Goal: Task Accomplishment & Management: Manage account settings

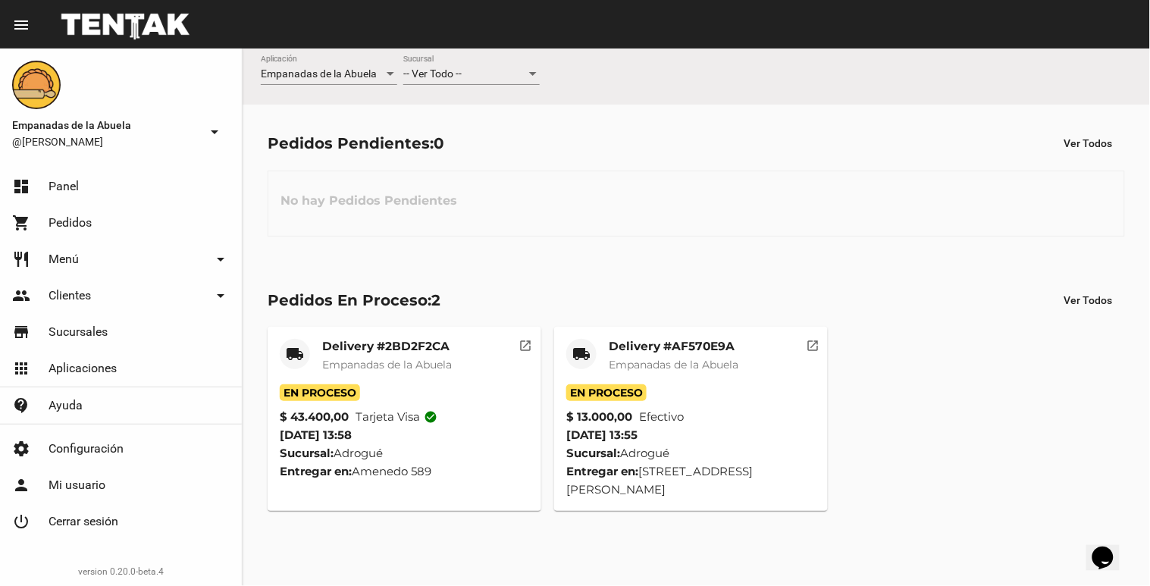
click at [481, 69] on div "-- Ver Todo --" at bounding box center [464, 74] width 123 height 12
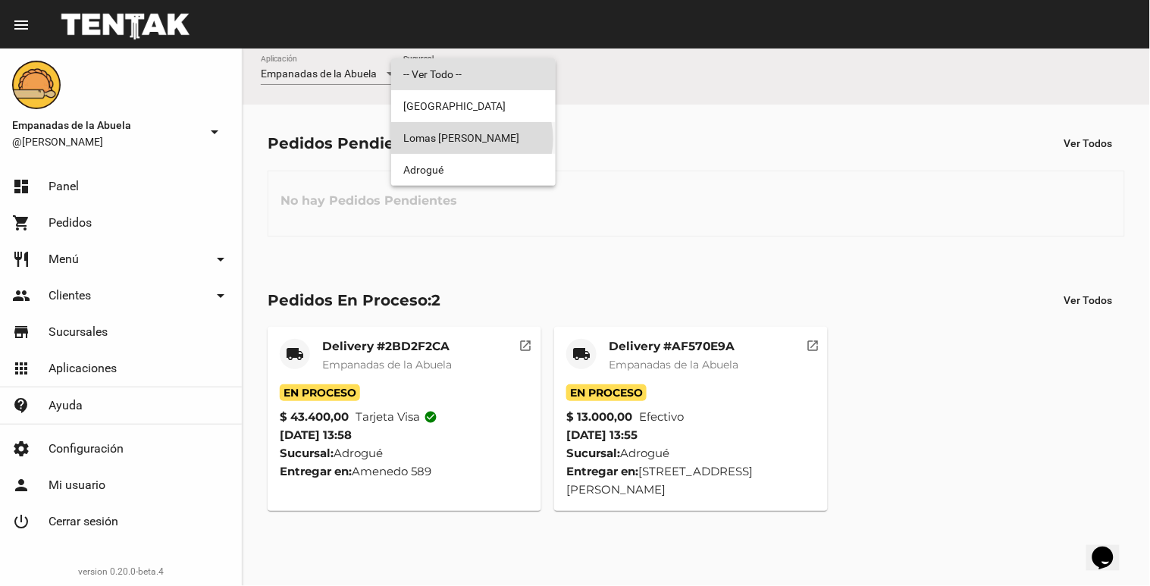
click at [470, 139] on span "Lomas [PERSON_NAME]" at bounding box center [473, 138] width 140 height 32
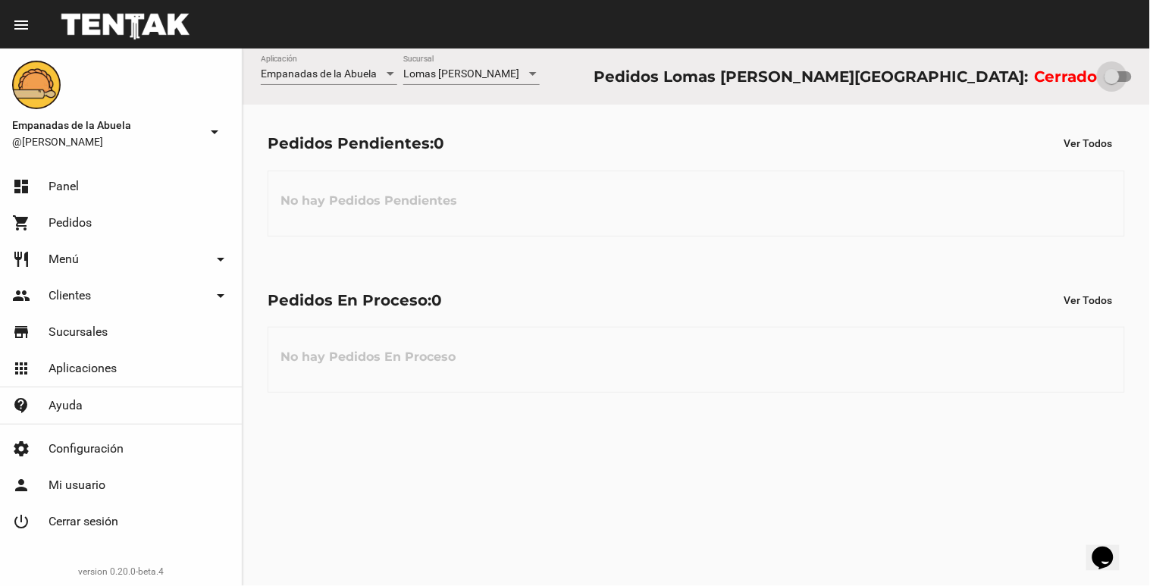
click at [1120, 80] on div at bounding box center [1111, 76] width 15 height 15
click at [1112, 82] on input "checkbox" at bounding box center [1111, 82] width 1 height 1
checkbox input "true"
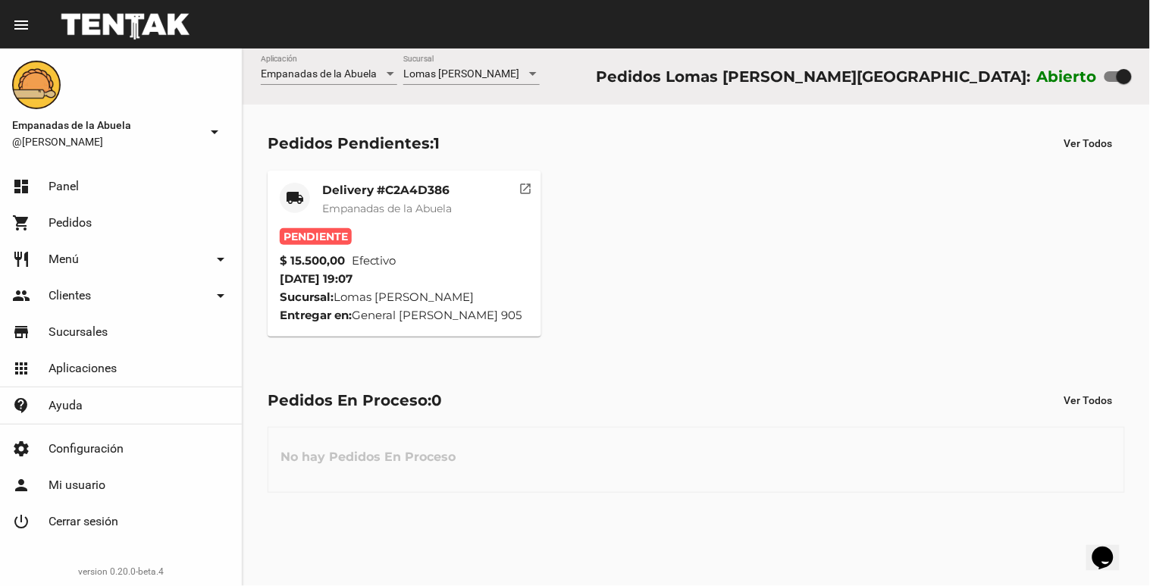
click at [450, 211] on span "Empanadas de la Abuela" at bounding box center [387, 209] width 130 height 14
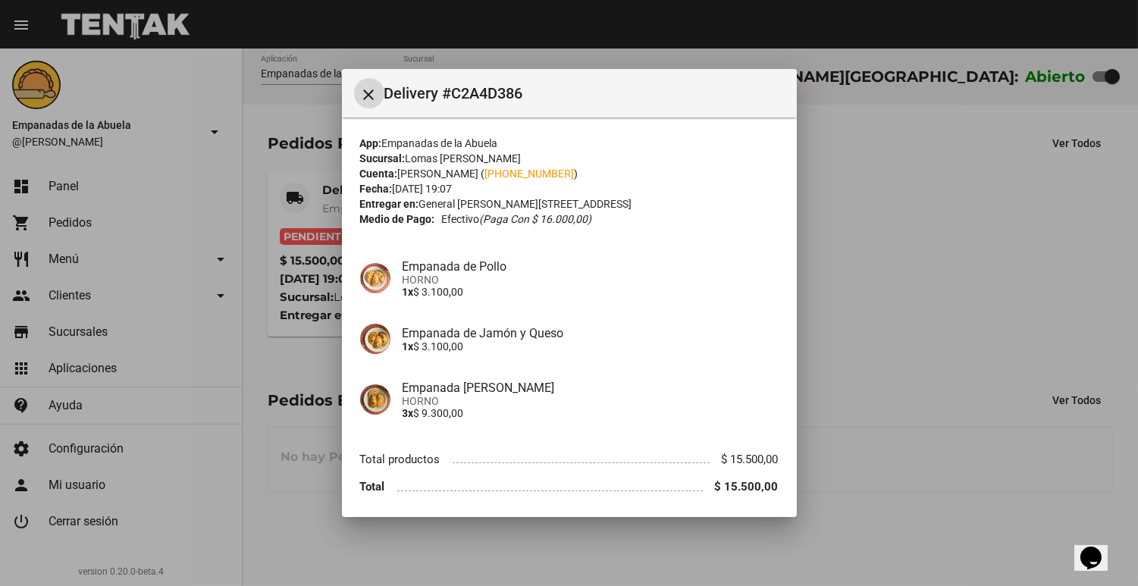
scroll to position [54, 0]
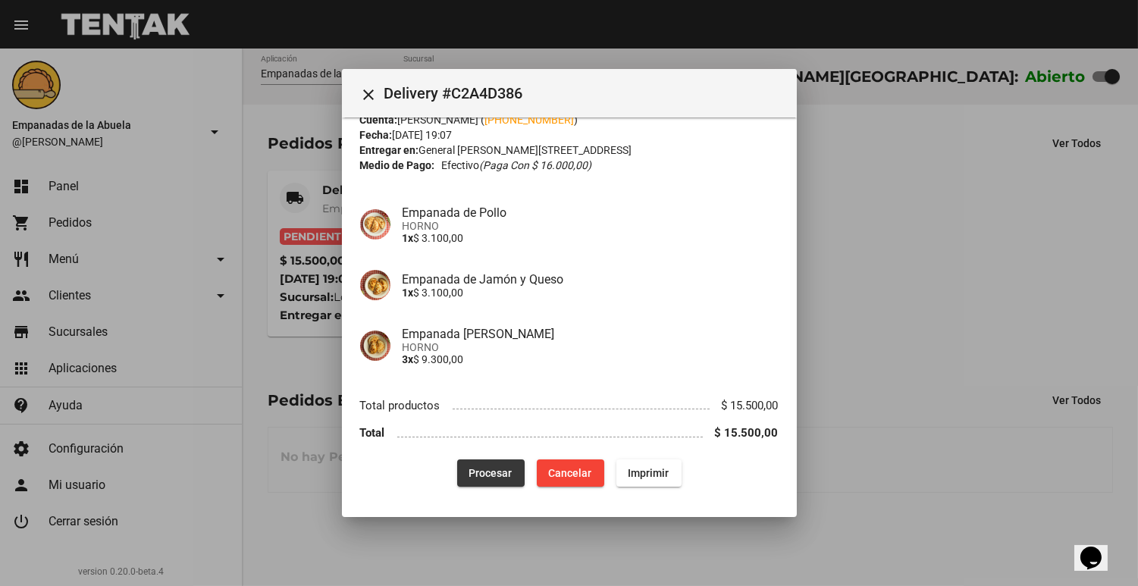
click at [478, 472] on span "Procesar" at bounding box center [490, 473] width 43 height 12
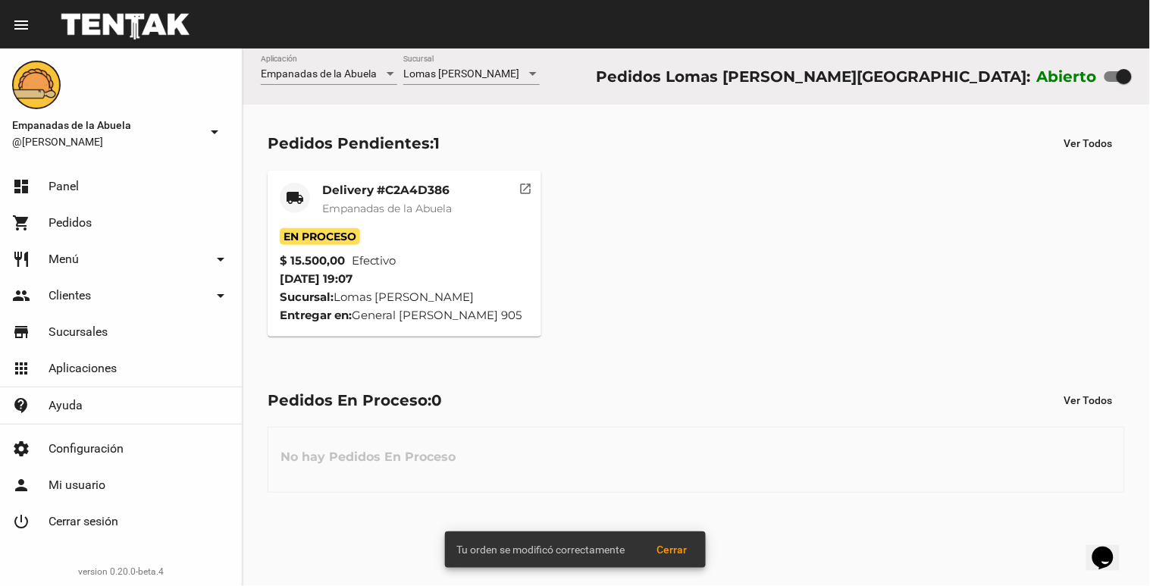
click at [353, 190] on mat-card-title "Delivery #C2A4D386" at bounding box center [387, 190] width 130 height 15
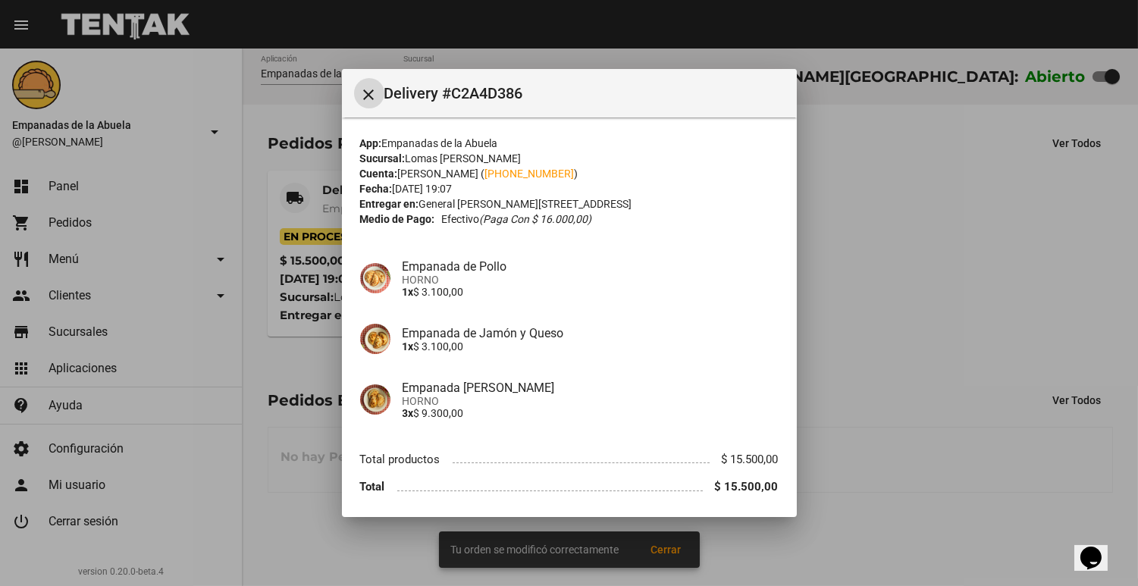
scroll to position [54, 0]
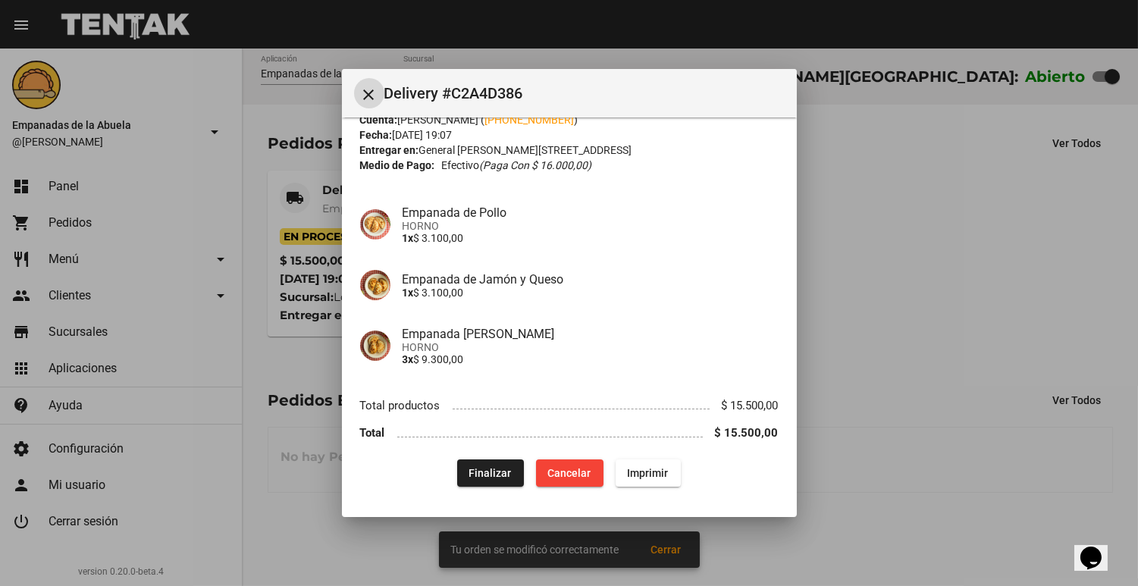
click at [654, 467] on span "Imprimir" at bounding box center [648, 473] width 41 height 12
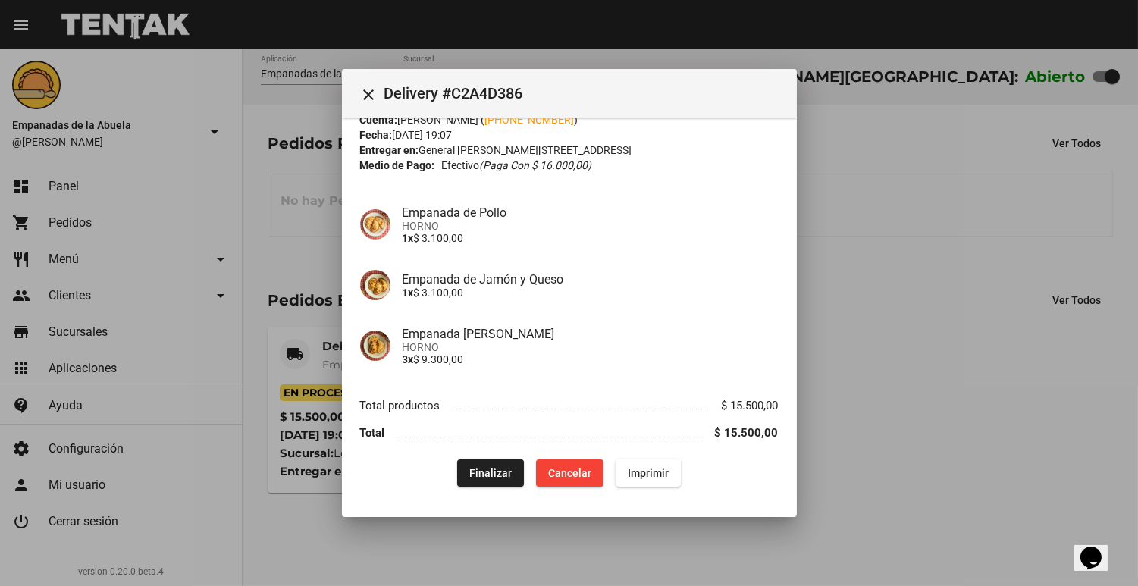
click at [339, 221] on div at bounding box center [569, 293] width 1138 height 586
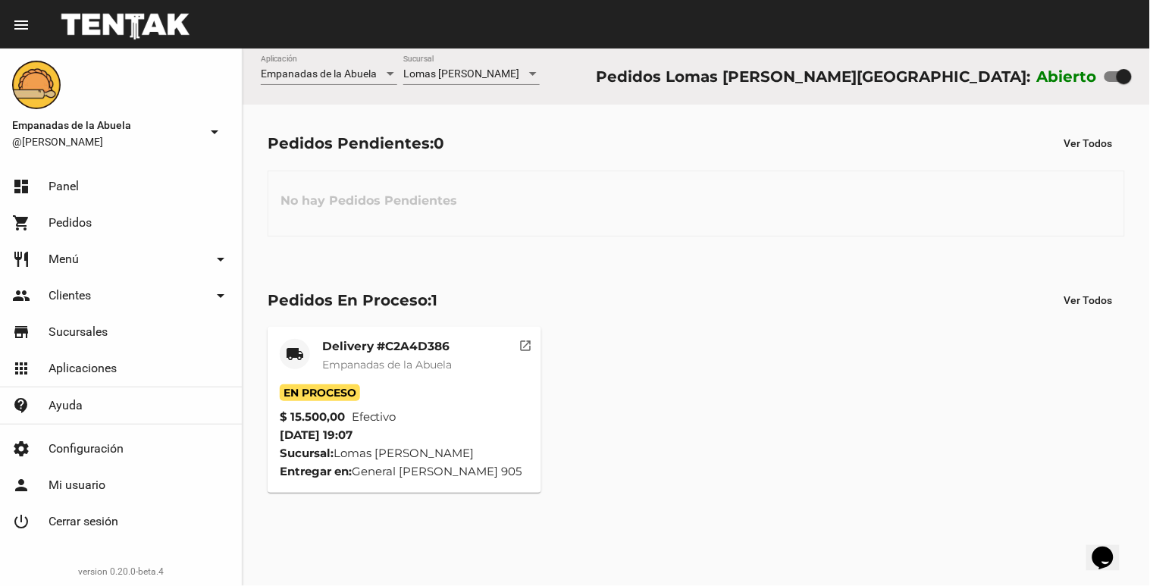
click at [434, 70] on span "Lomas [PERSON_NAME]" at bounding box center [461, 73] width 116 height 12
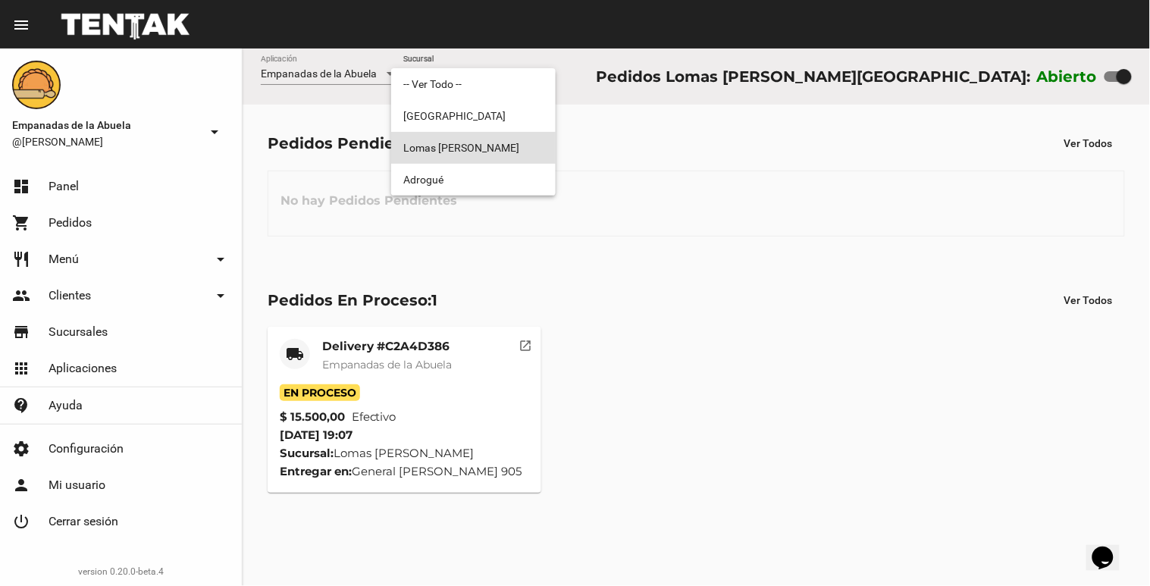
click at [415, 143] on span "Lomas [PERSON_NAME]" at bounding box center [473, 148] width 140 height 32
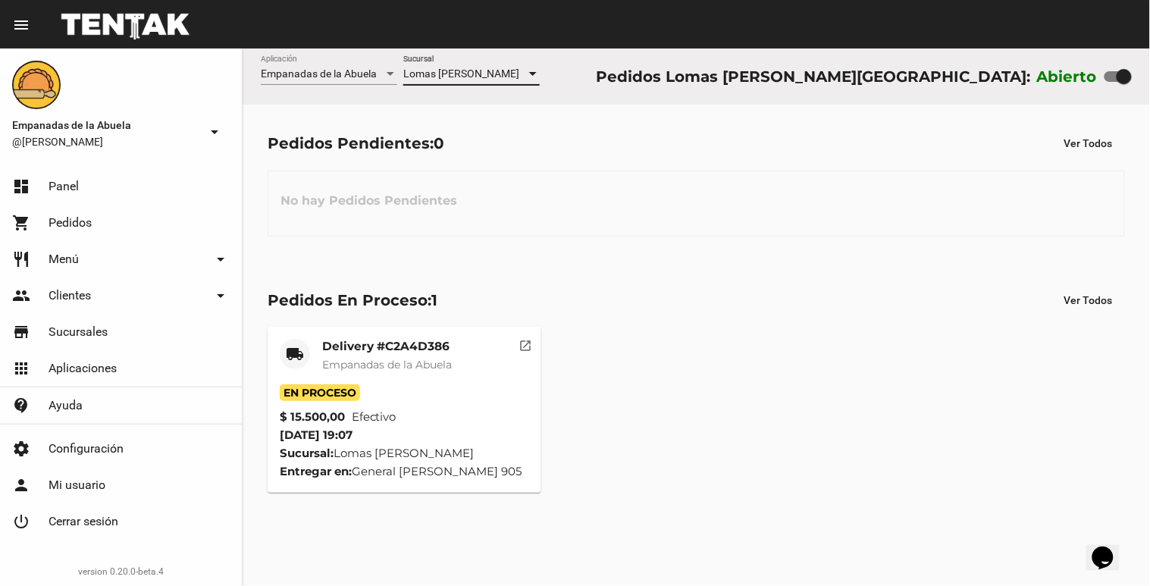
click at [445, 73] on span "Lomas [PERSON_NAME]" at bounding box center [461, 73] width 116 height 12
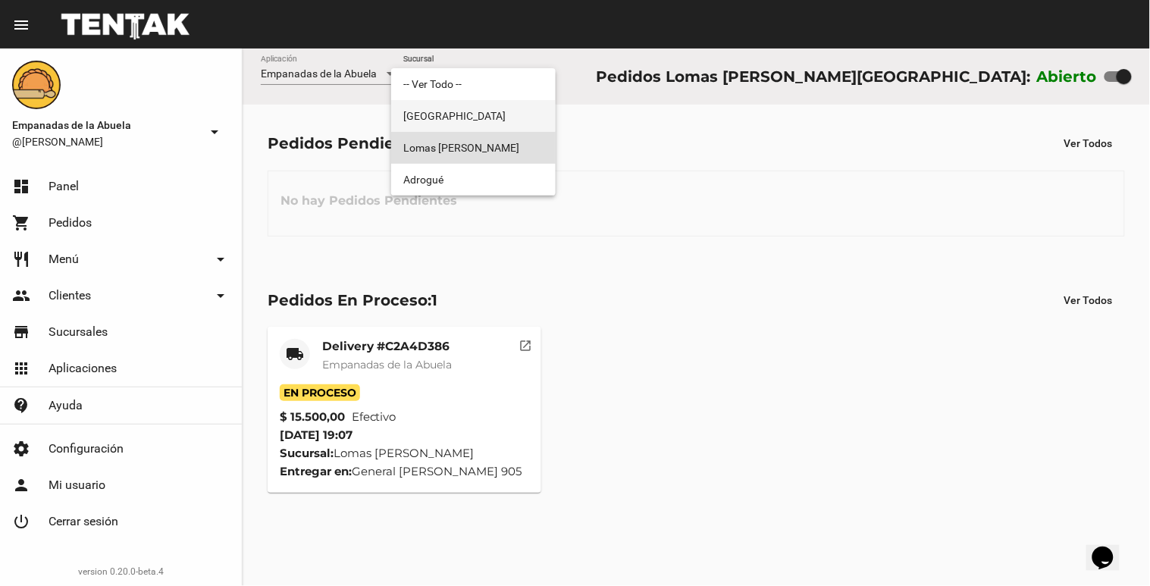
click at [434, 123] on span "[GEOGRAPHIC_DATA]" at bounding box center [473, 116] width 140 height 32
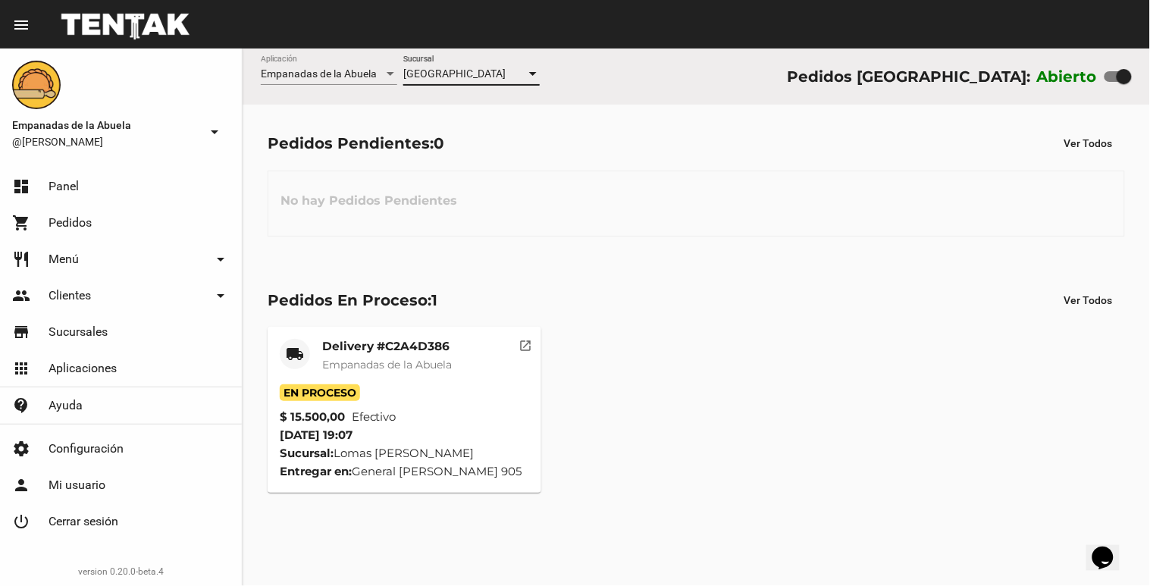
click at [450, 69] on span "[GEOGRAPHIC_DATA]" at bounding box center [454, 73] width 102 height 12
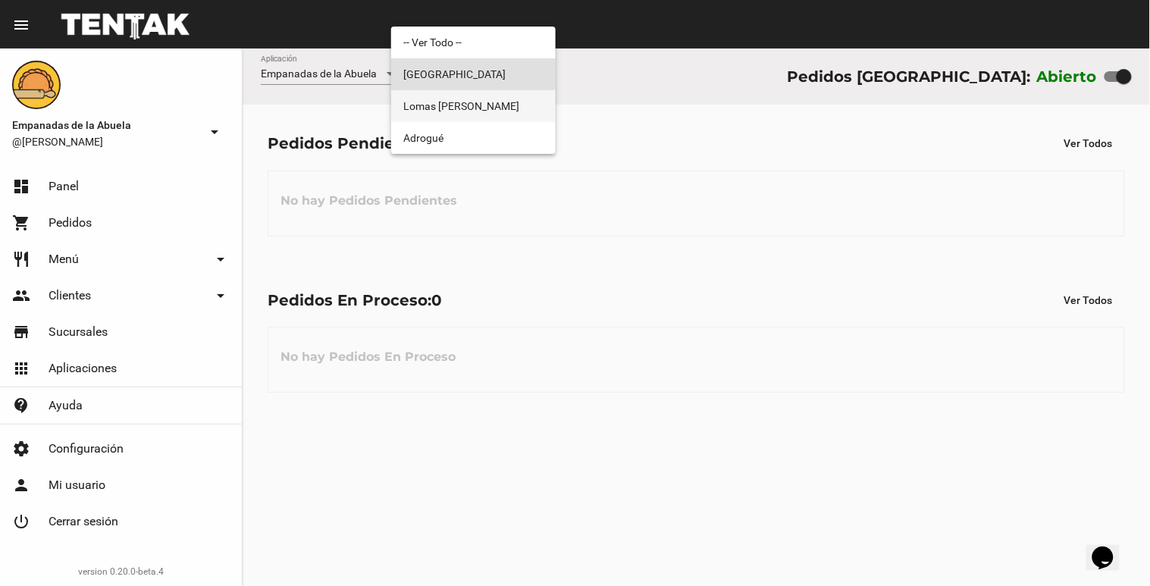
click at [440, 112] on span "Lomas [PERSON_NAME]" at bounding box center [473, 106] width 140 height 32
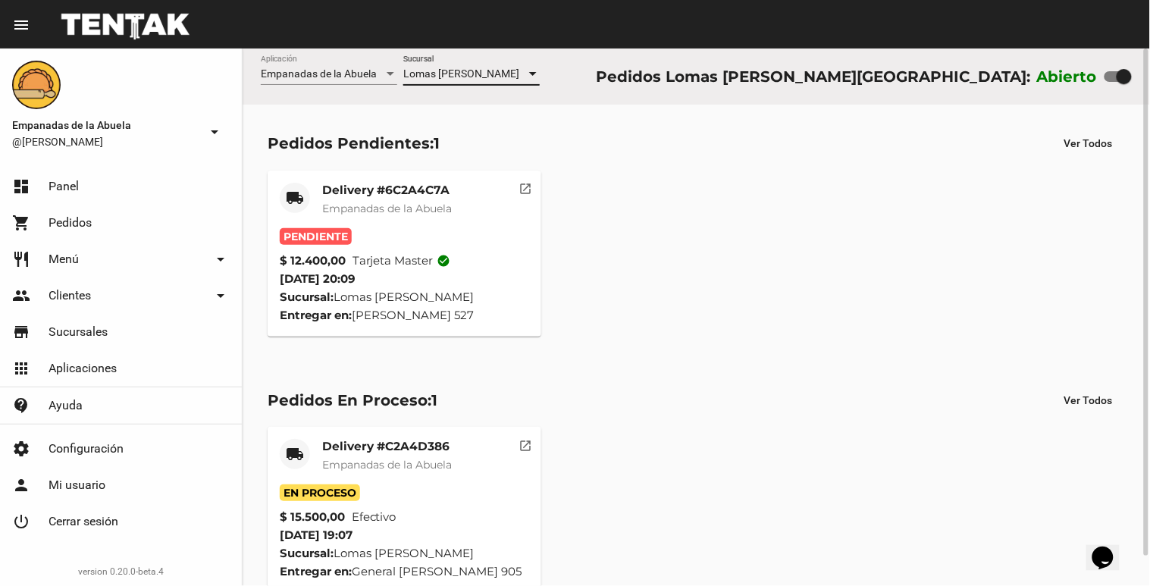
click at [429, 224] on div "Delivery #6C2A4C7A Empanadas de la Abuela" at bounding box center [387, 205] width 130 height 45
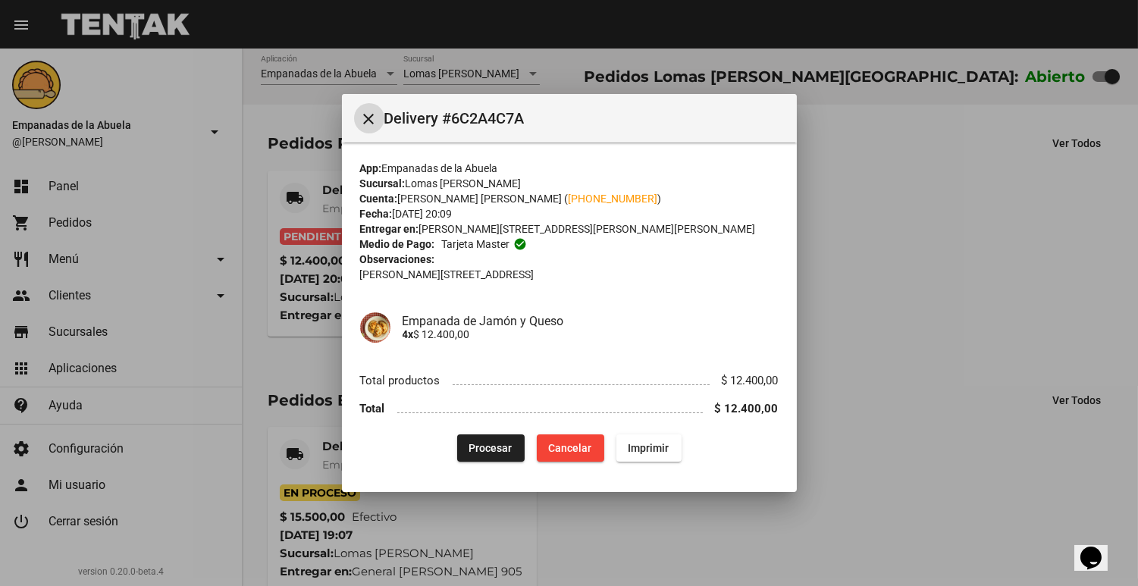
click at [459, 447] on button "Procesar" at bounding box center [490, 447] width 67 height 27
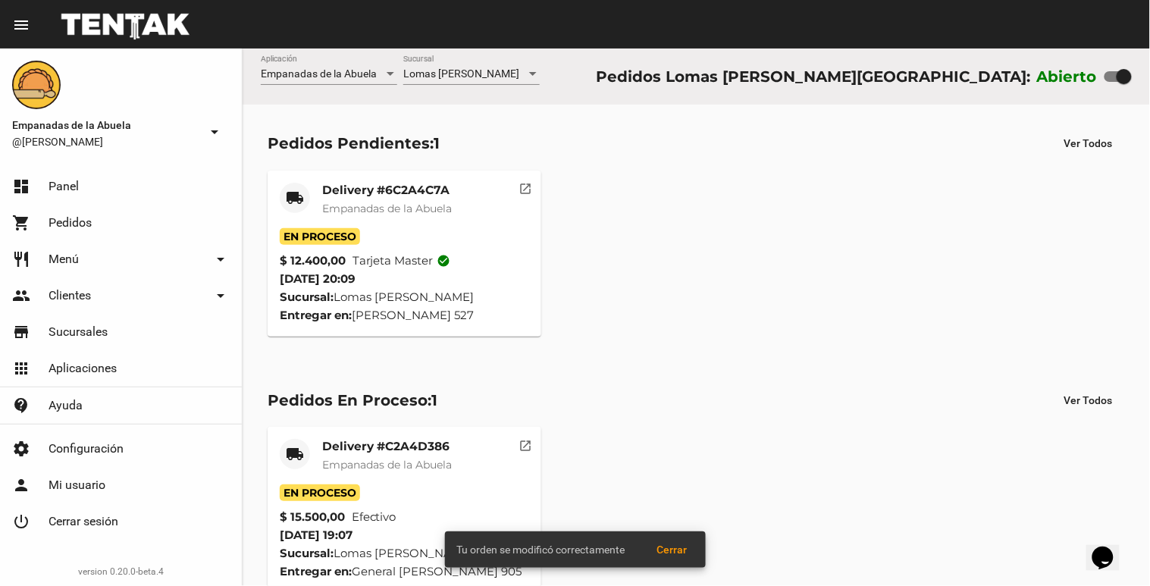
click at [334, 194] on mat-card-title "Delivery #6C2A4C7A" at bounding box center [387, 190] width 130 height 15
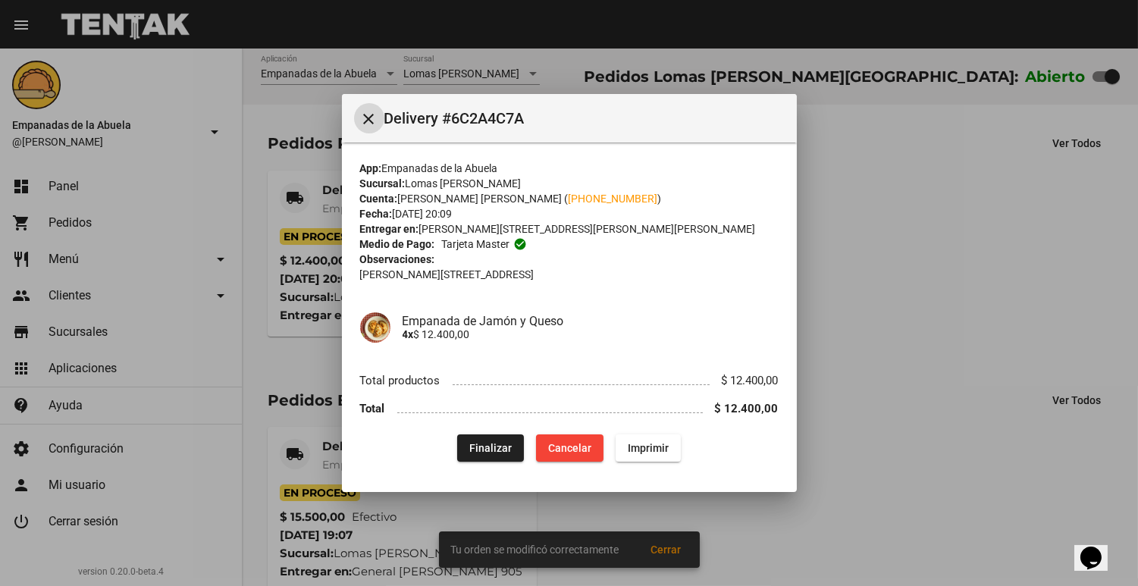
click at [667, 443] on span "Imprimir" at bounding box center [648, 448] width 41 height 12
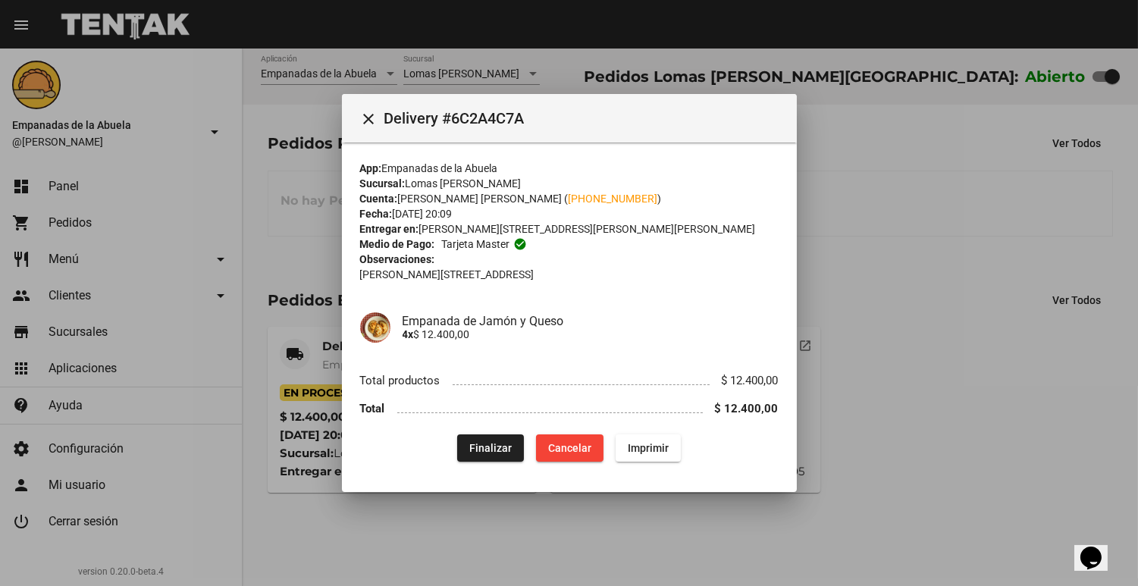
click at [950, 230] on div at bounding box center [569, 293] width 1138 height 586
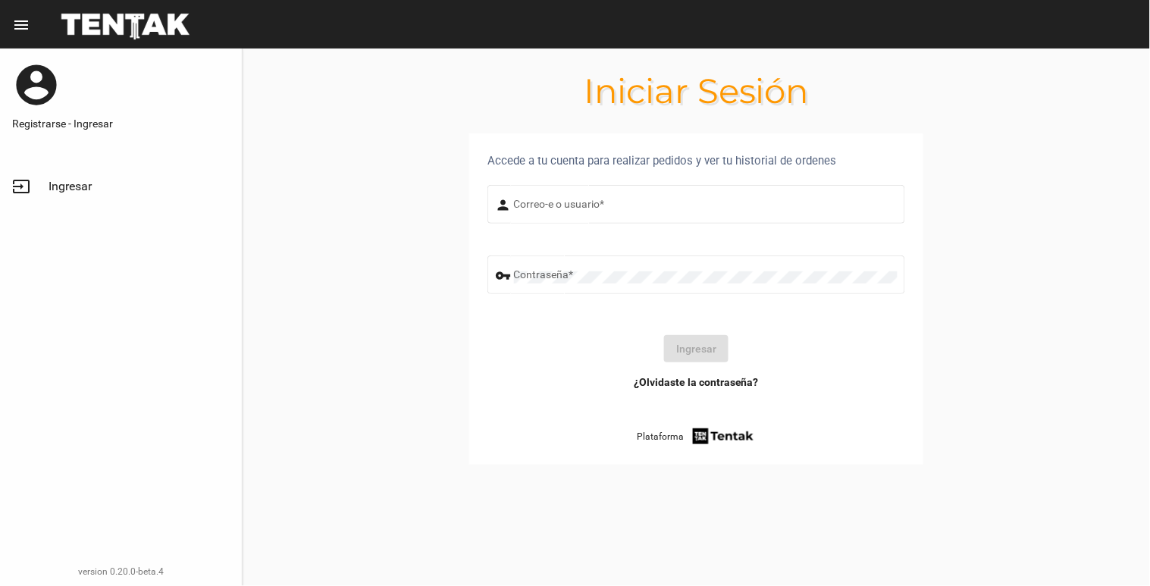
type input "[EMAIL_ADDRESS][DOMAIN_NAME]"
click at [724, 337] on button "Ingresar" at bounding box center [696, 348] width 64 height 27
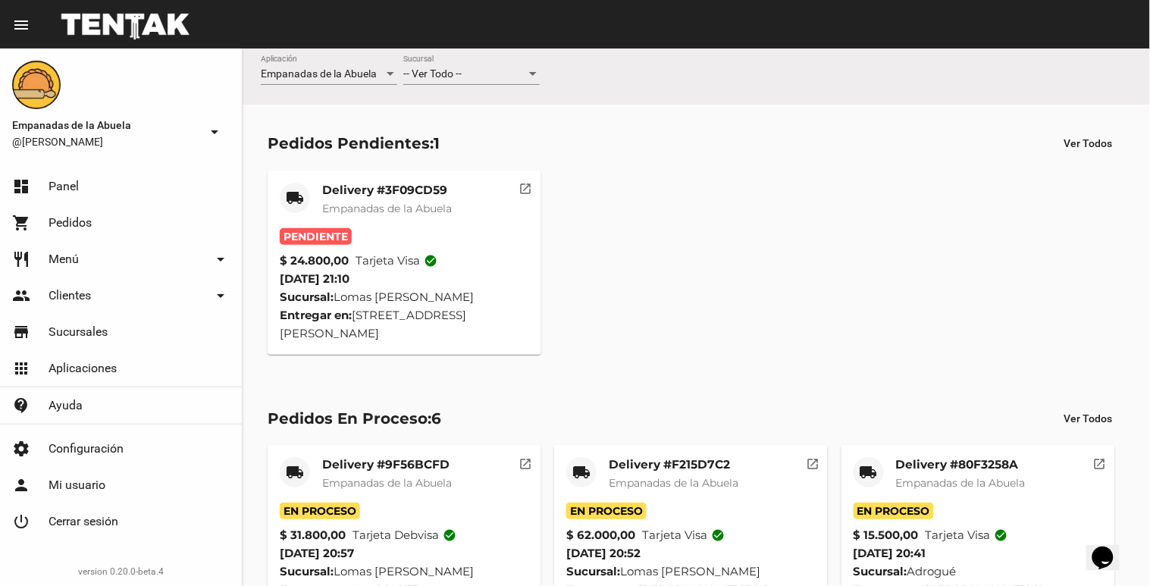
click at [396, 177] on mat-card "local_shipping Delivery #3F09CD59 Empanadas de la Abuela Pendiente $ 24.800,00 …" at bounding box center [405, 263] width 274 height 184
click at [396, 193] on mat-card-title "Delivery #3F09CD59" at bounding box center [387, 190] width 130 height 15
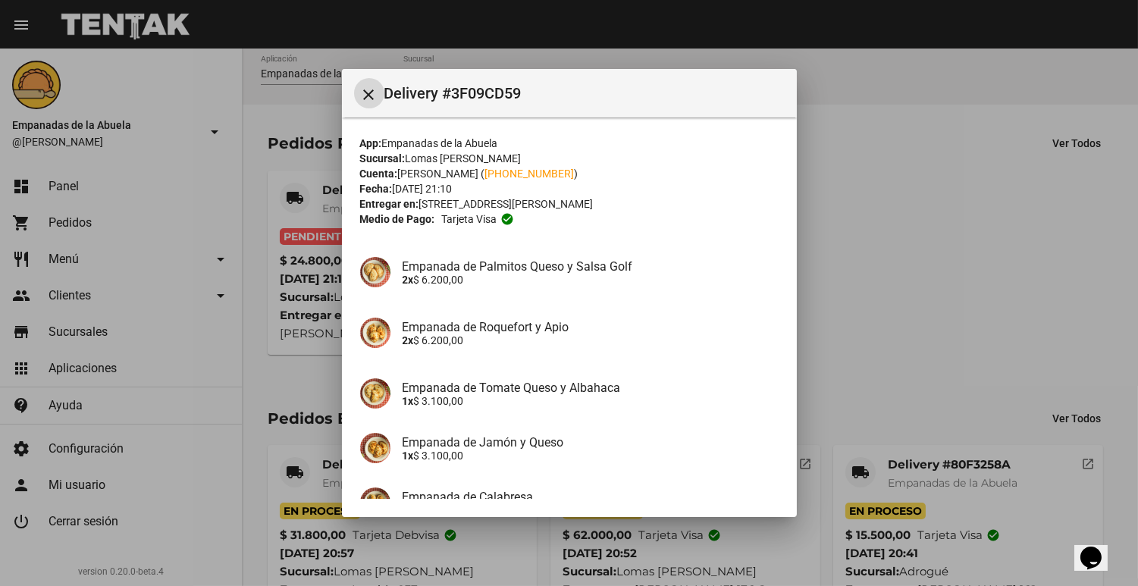
scroll to position [205, 0]
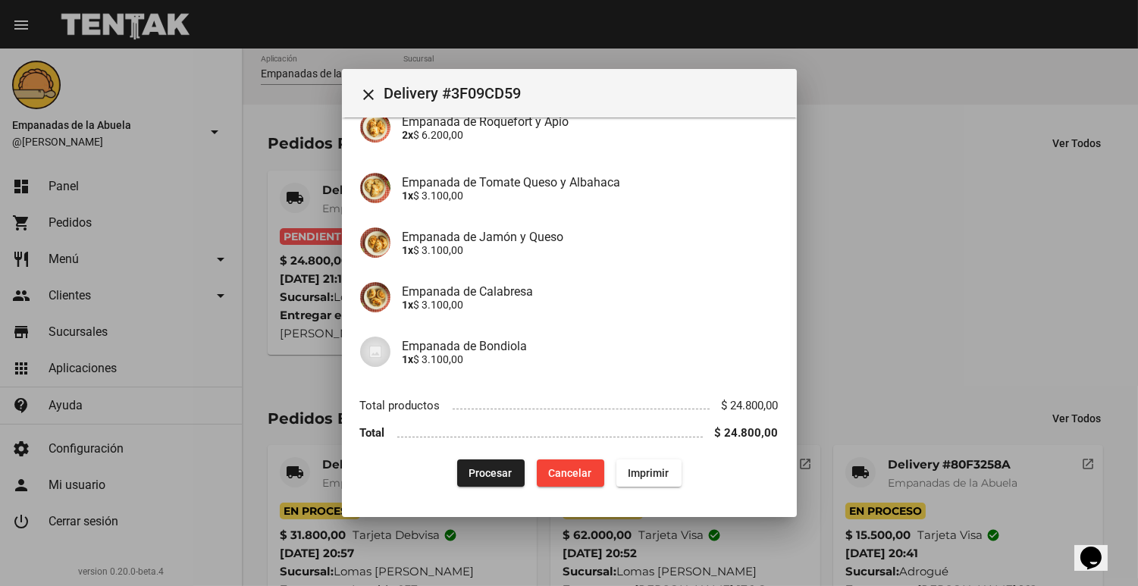
click at [460, 455] on div "App: Empanadas de la Abuela Sucursal: [GEOGRAPHIC_DATA][PERSON_NAME] Cuenta: [P…" at bounding box center [569, 208] width 418 height 556
click at [470, 464] on button "Procesar" at bounding box center [490, 472] width 67 height 27
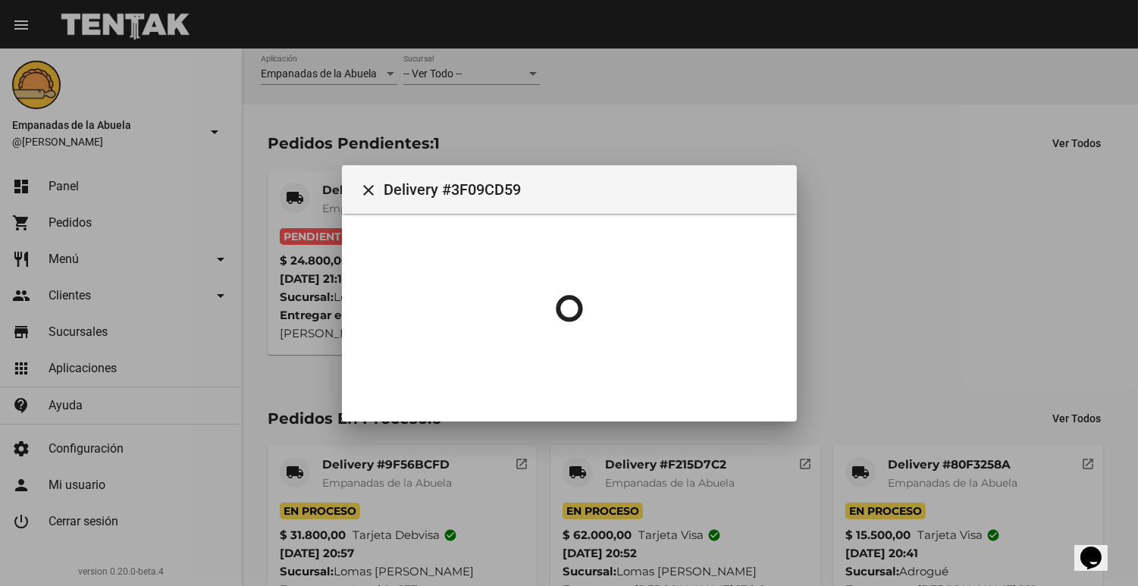
scroll to position [0, 0]
click at [337, 210] on div at bounding box center [569, 293] width 1138 height 586
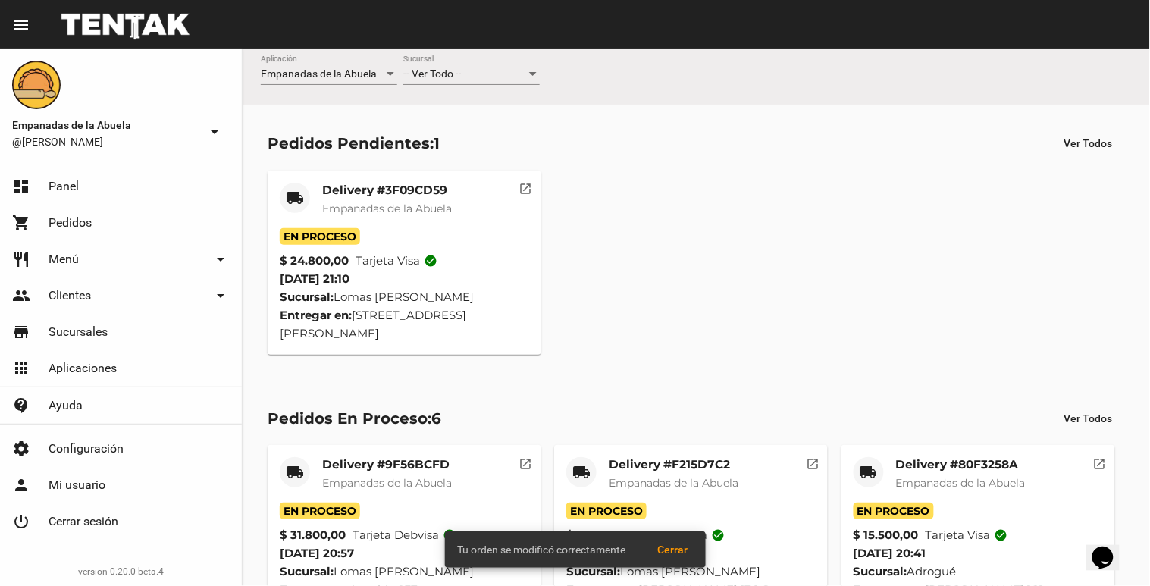
click at [338, 209] on span "Empanadas de la Abuela" at bounding box center [387, 209] width 130 height 14
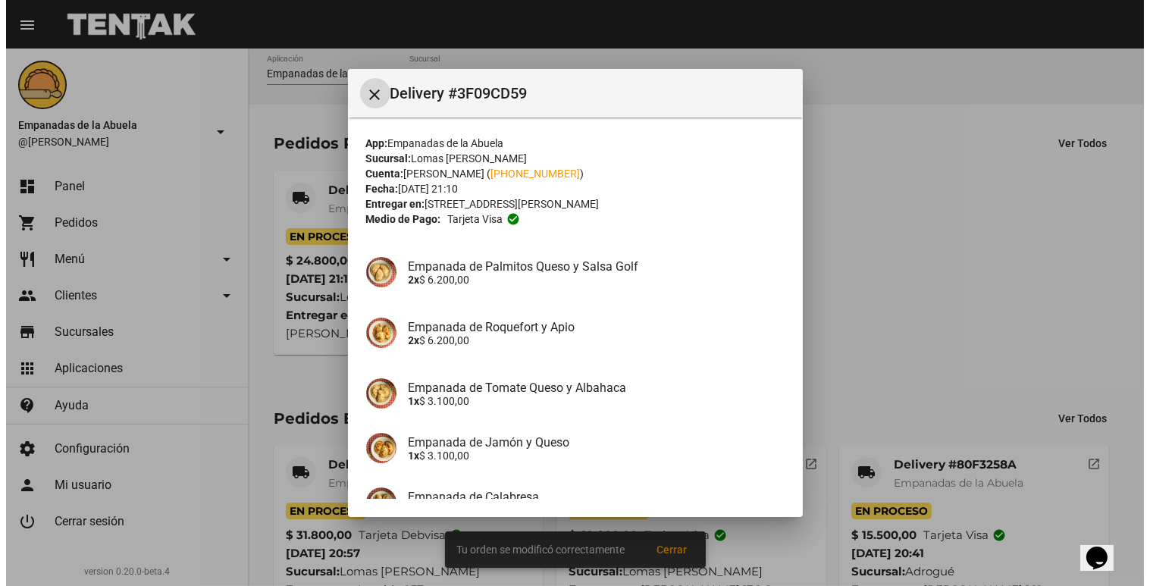
scroll to position [205, 0]
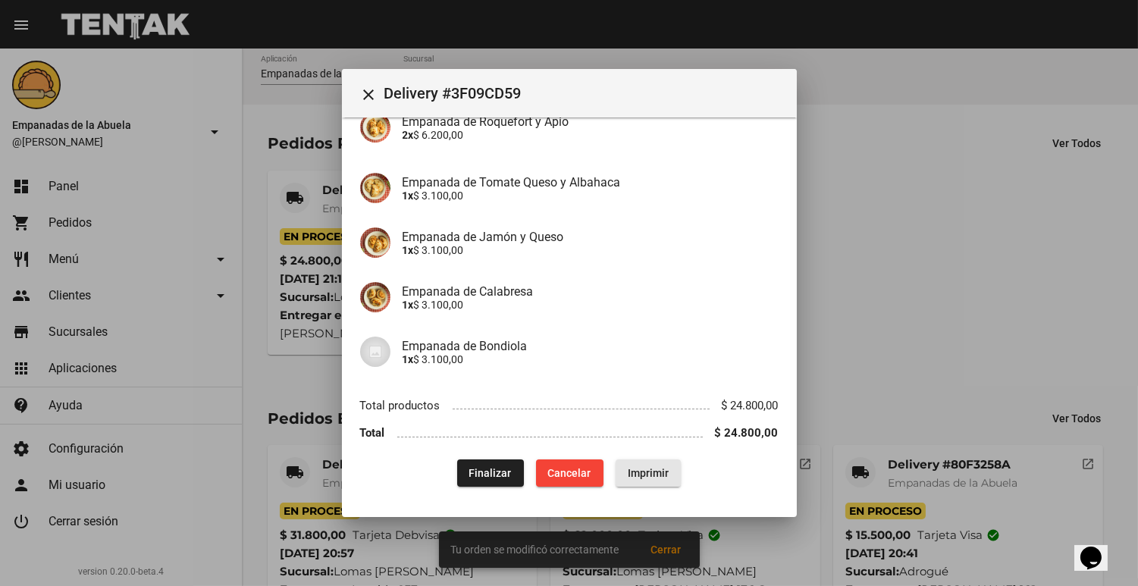
click at [633, 485] on button "Imprimir" at bounding box center [648, 472] width 65 height 27
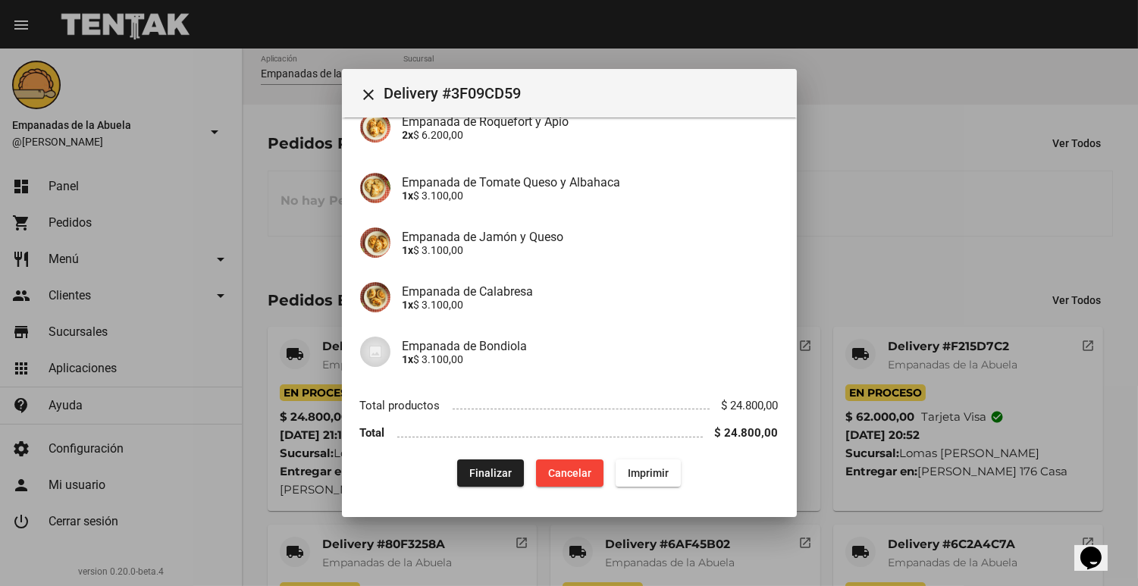
click at [1033, 177] on div at bounding box center [569, 293] width 1138 height 586
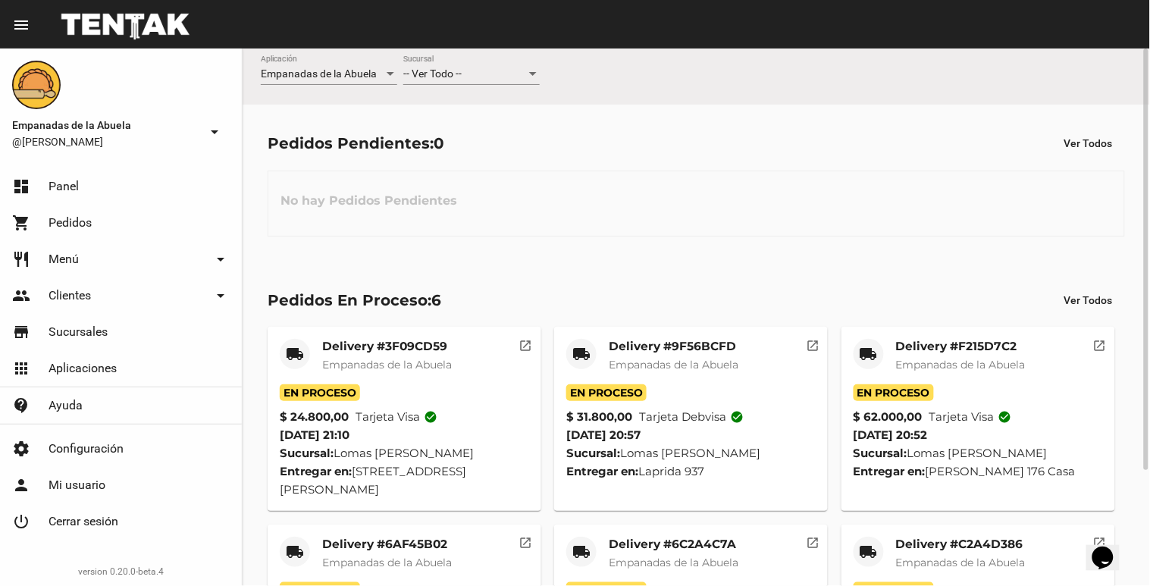
click at [500, 76] on div "-- Ver Todo --" at bounding box center [464, 74] width 123 height 12
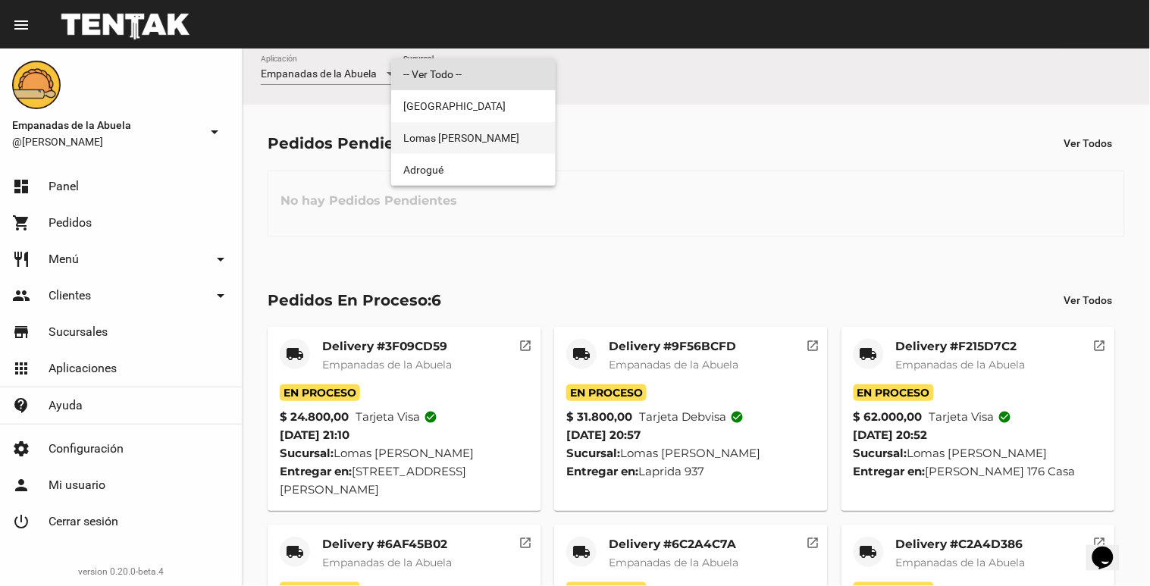
click at [476, 139] on span "Lomas [PERSON_NAME]" at bounding box center [473, 138] width 140 height 32
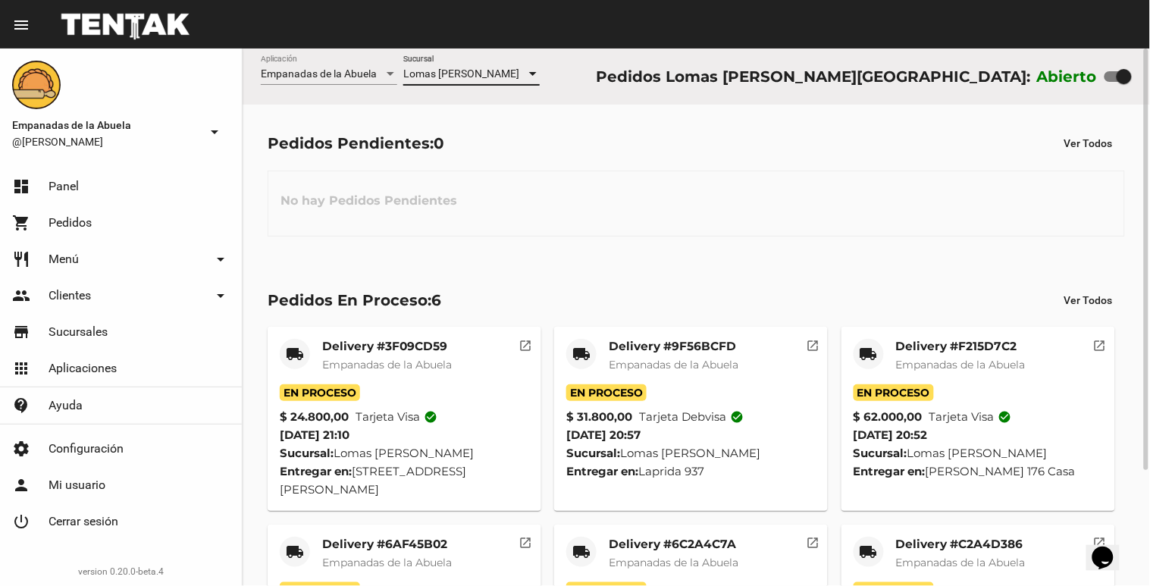
click at [1126, 71] on div at bounding box center [1124, 76] width 15 height 15
click at [1112, 82] on input "checkbox" at bounding box center [1111, 82] width 1 height 1
checkbox input "false"
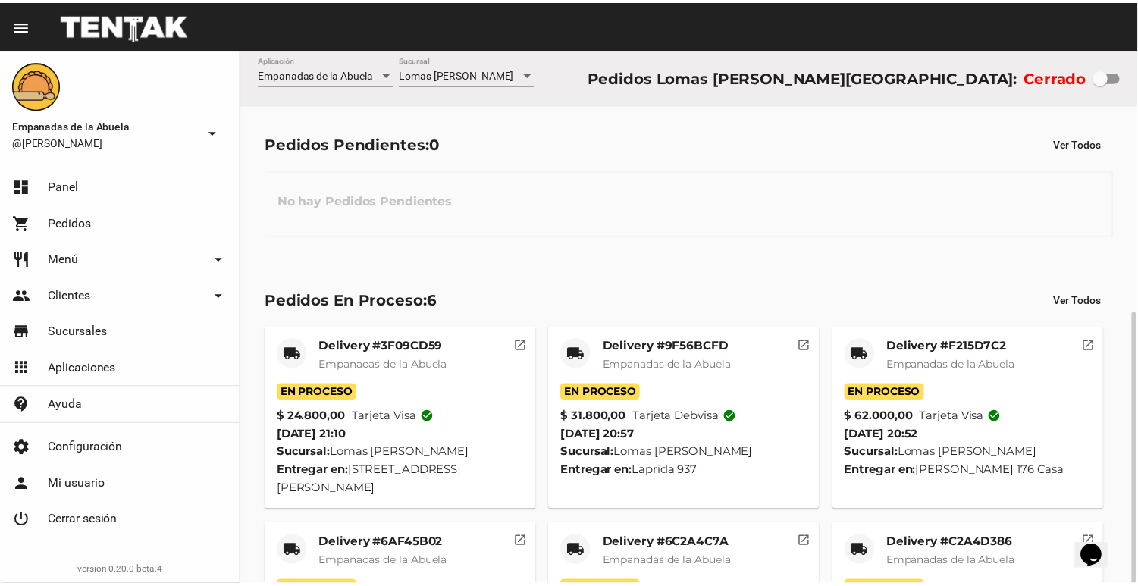
scroll to position [148, 0]
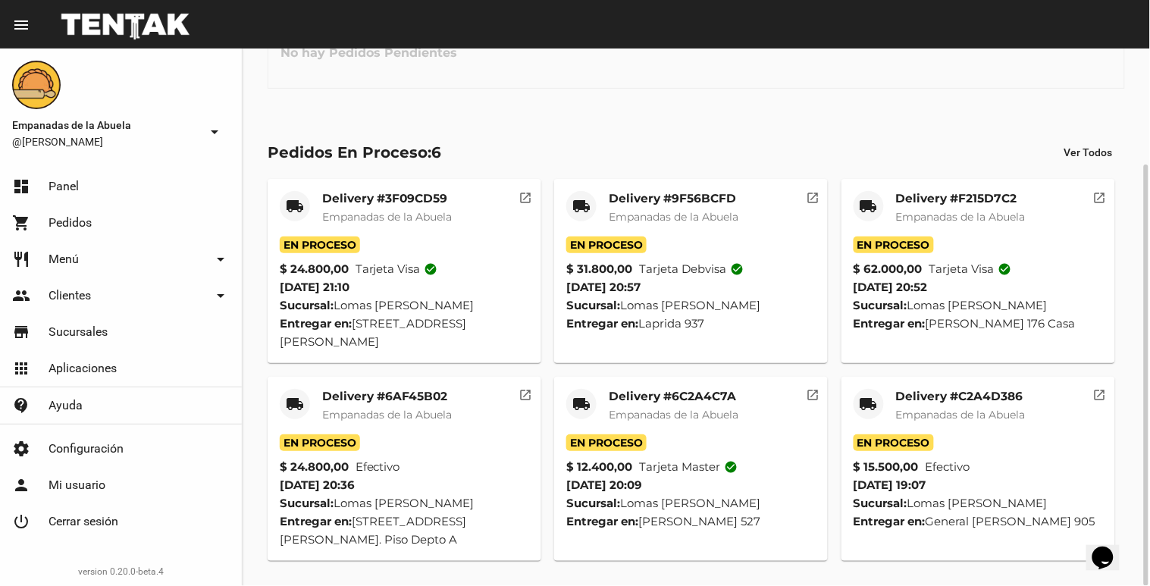
click at [935, 378] on mat-card "local_shipping Delivery #C2A4D386 Empanadas de la Abuela En Proceso $ 15.500,00…" at bounding box center [978, 469] width 274 height 184
click at [904, 403] on mat-card-title "Delivery #C2A4D386" at bounding box center [961, 396] width 130 height 15
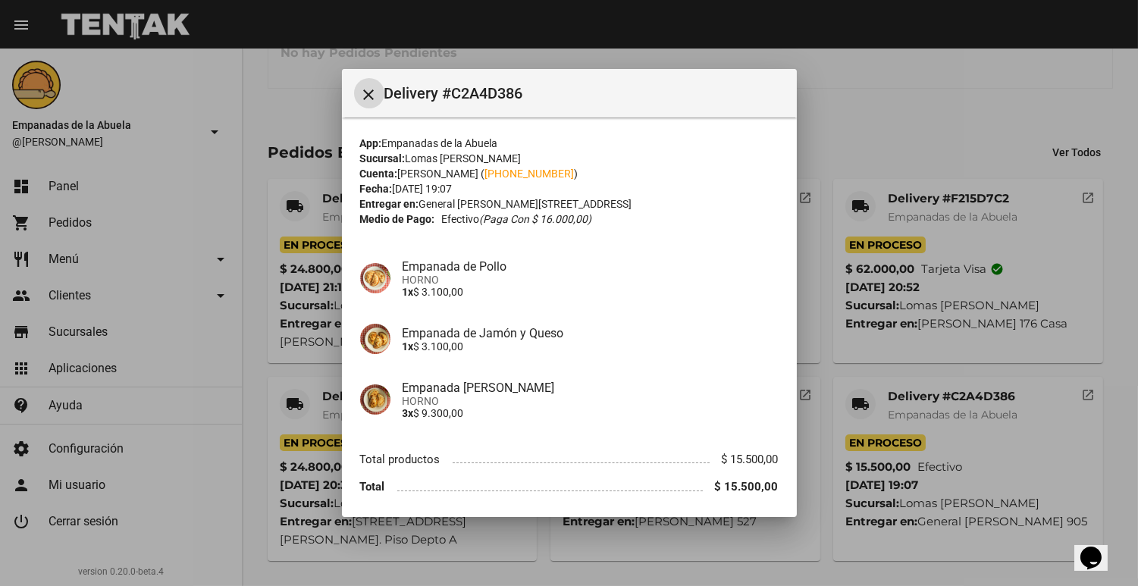
scroll to position [54, 0]
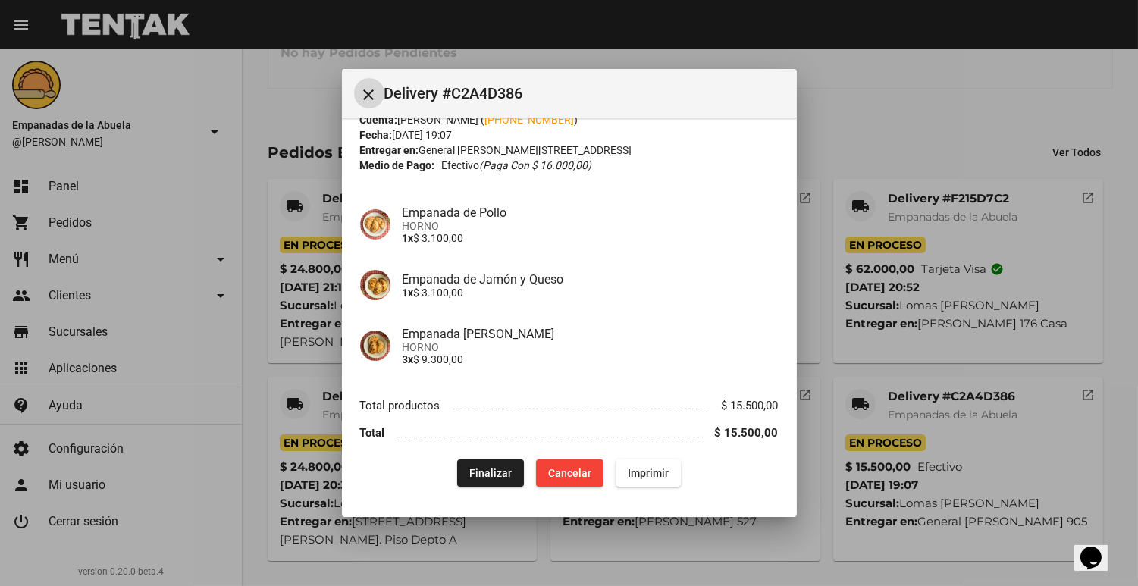
click at [472, 468] on span "Finalizar" at bounding box center [490, 473] width 42 height 12
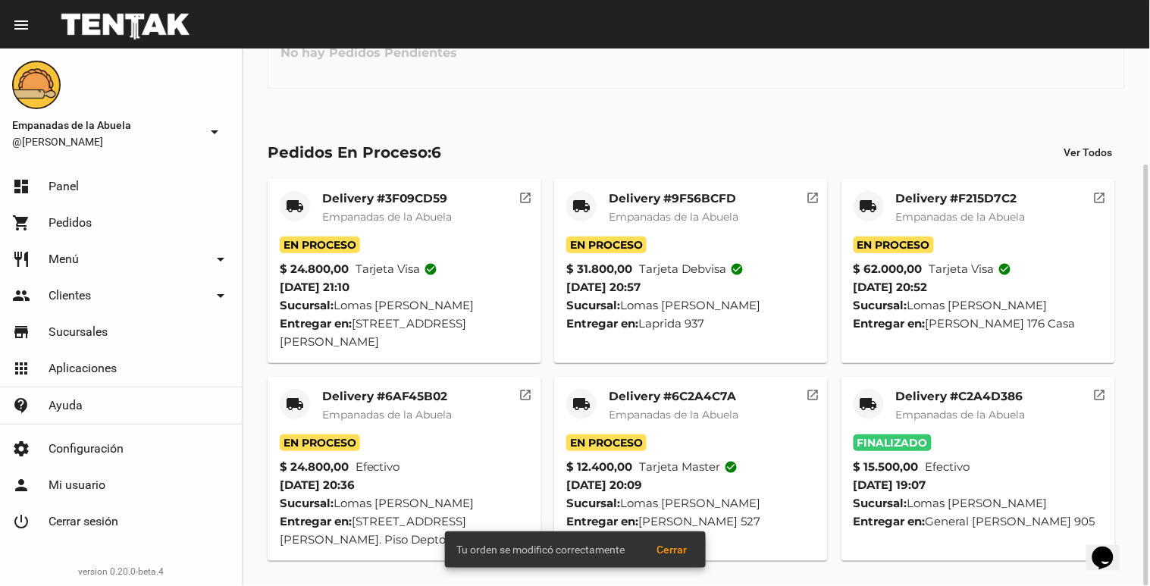
click at [612, 410] on span "Empanadas de la Abuela" at bounding box center [674, 415] width 130 height 14
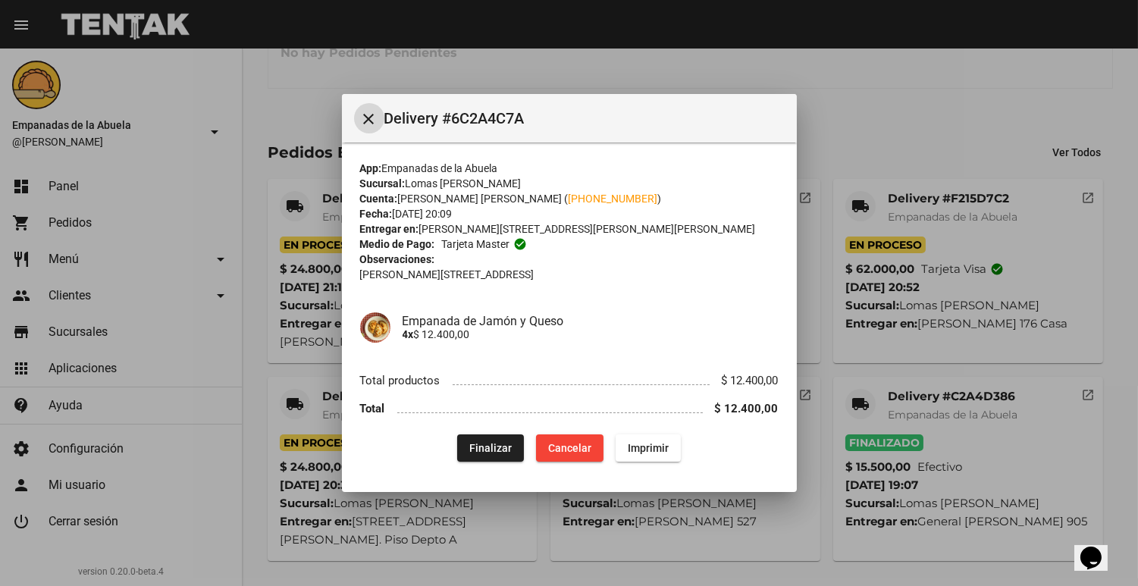
click at [472, 443] on span "Finalizar" at bounding box center [490, 448] width 42 height 12
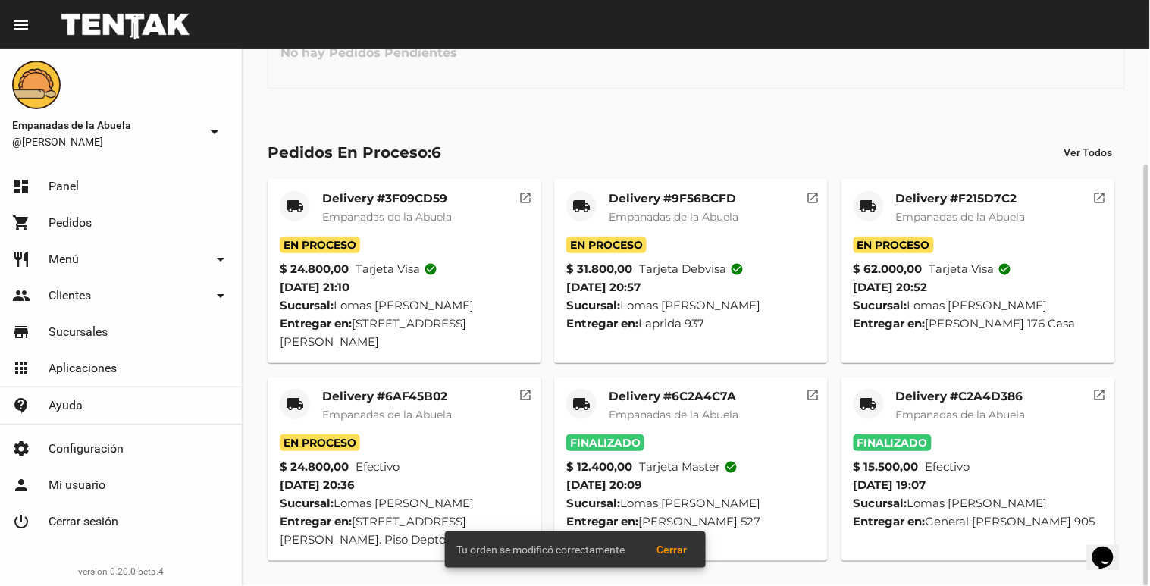
click at [346, 410] on span "Empanadas de la Abuela" at bounding box center [387, 415] width 130 height 14
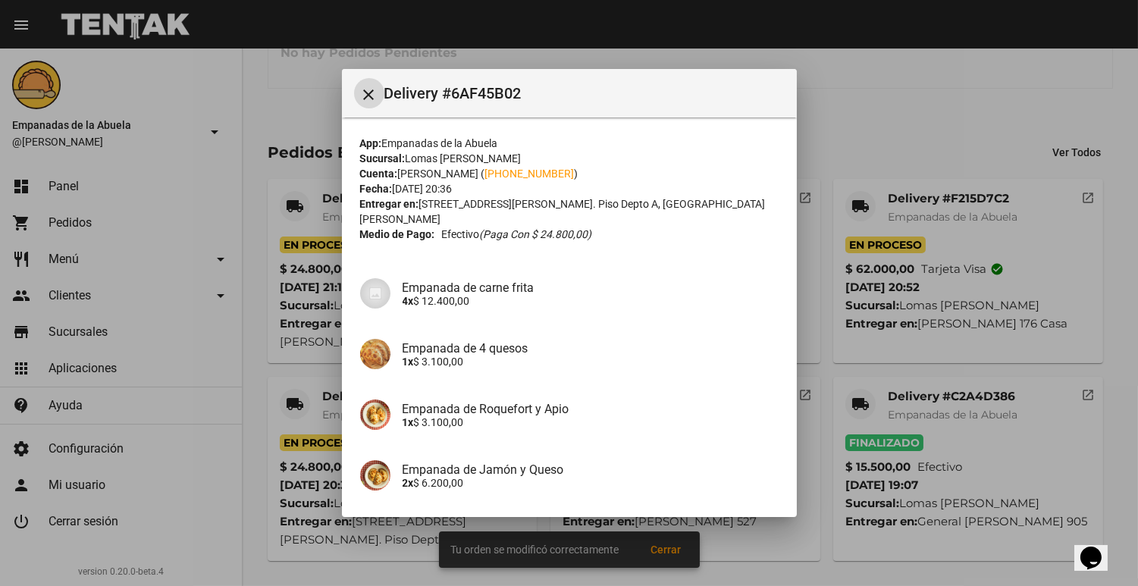
scroll to position [108, 0]
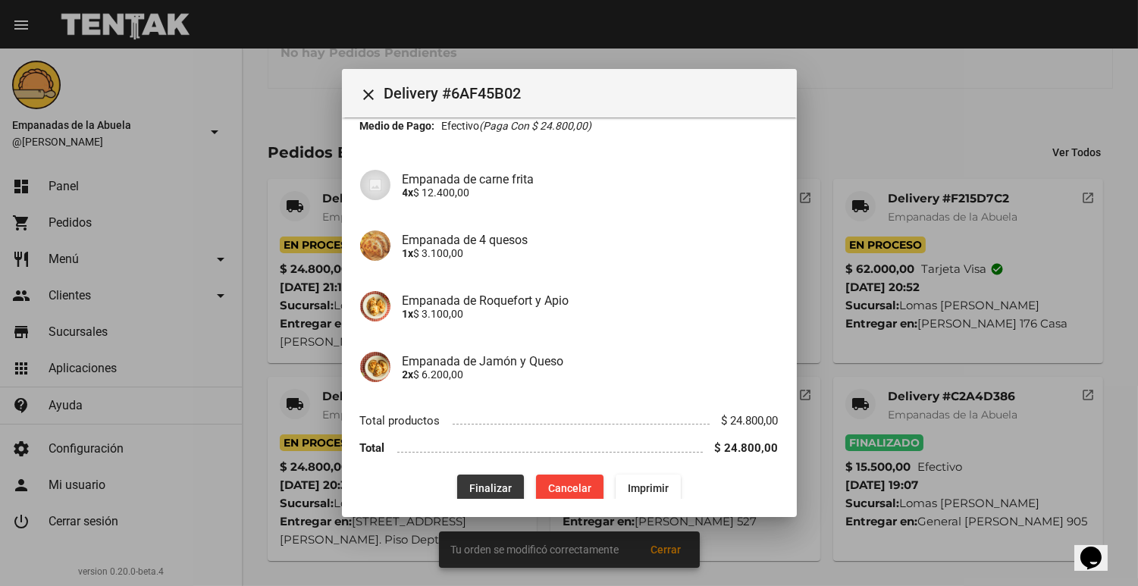
click at [460, 475] on button "Finalizar" at bounding box center [490, 488] width 67 height 27
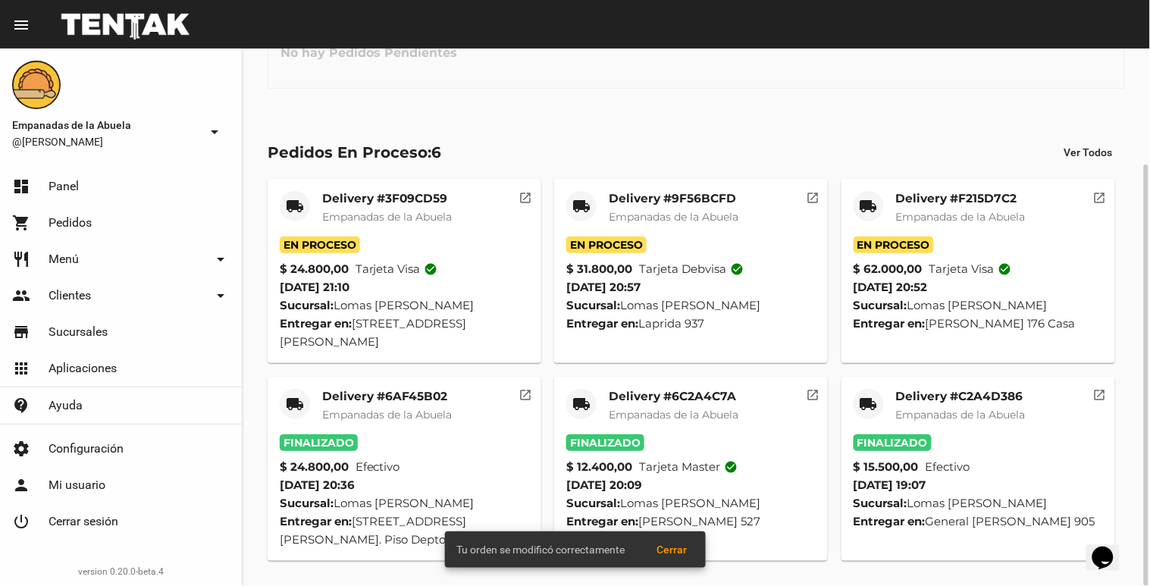
click at [926, 191] on mat-card-title "Delivery #F215D7C2" at bounding box center [961, 198] width 130 height 15
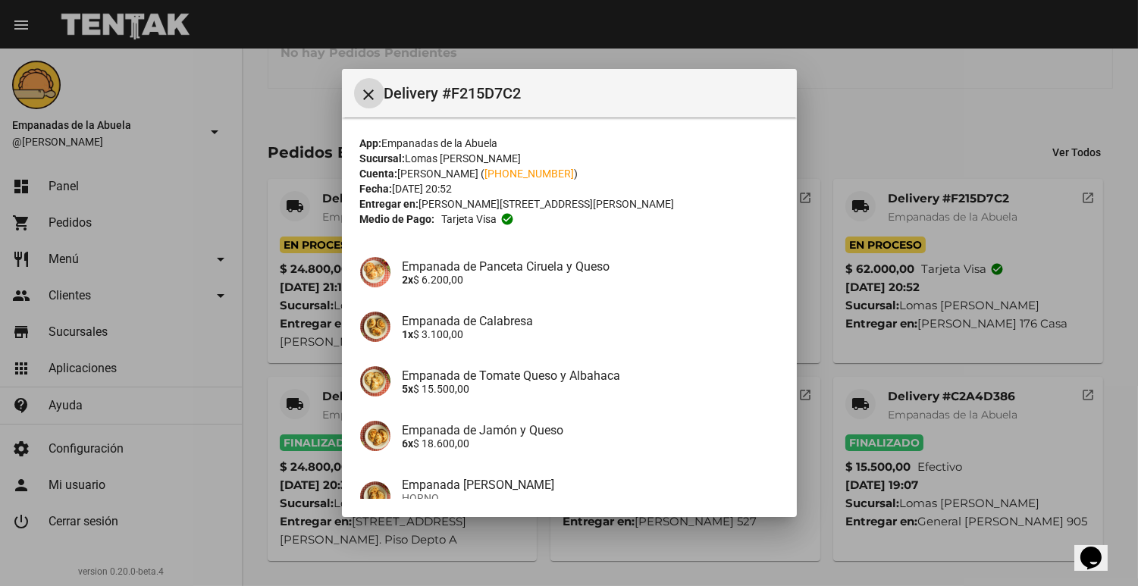
scroll to position [150, 0]
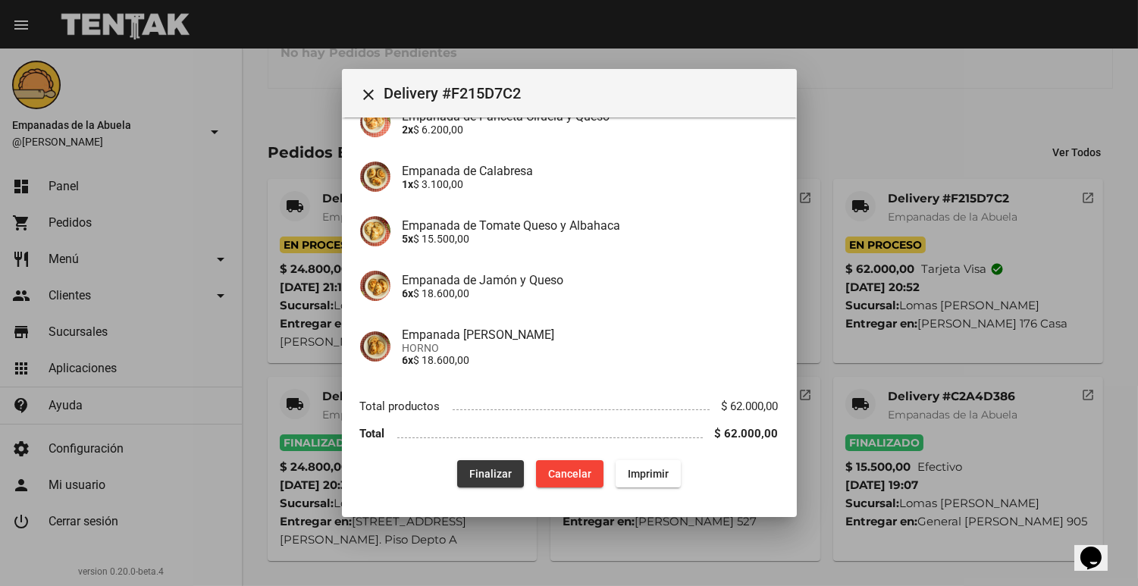
click at [459, 479] on button "Finalizar" at bounding box center [490, 473] width 67 height 27
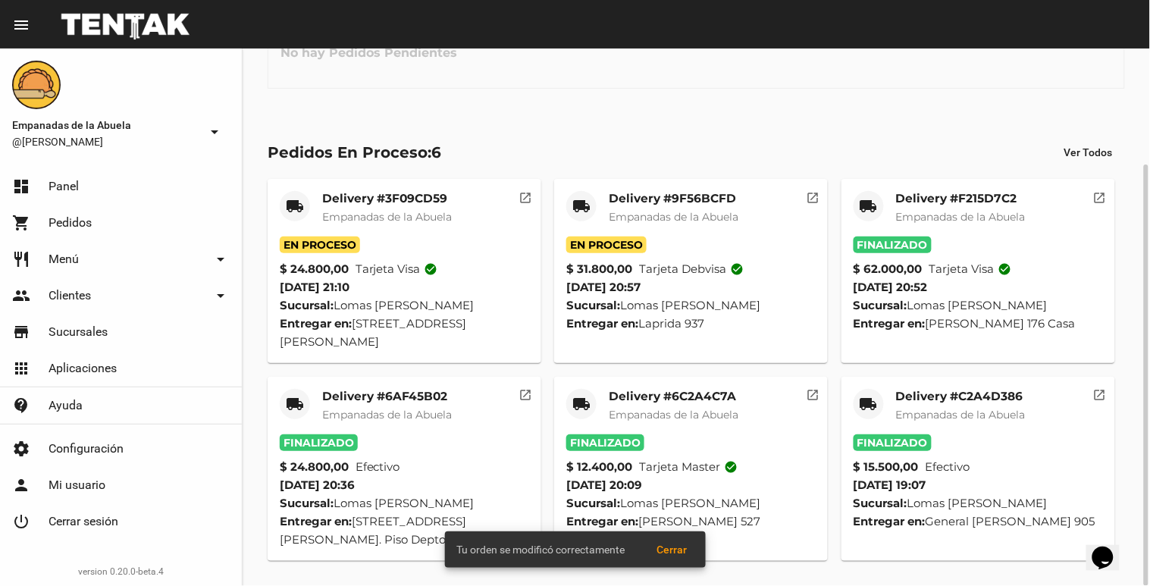
click at [612, 229] on div "Delivery #9F56BCFD Empanadas de la Abuela" at bounding box center [674, 213] width 130 height 45
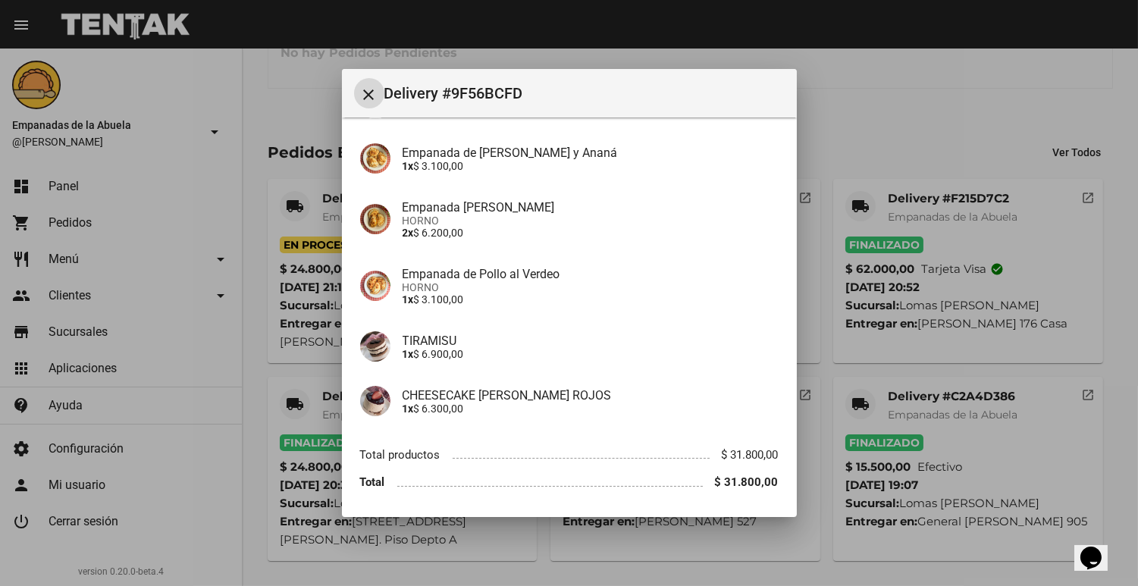
scroll to position [217, 0]
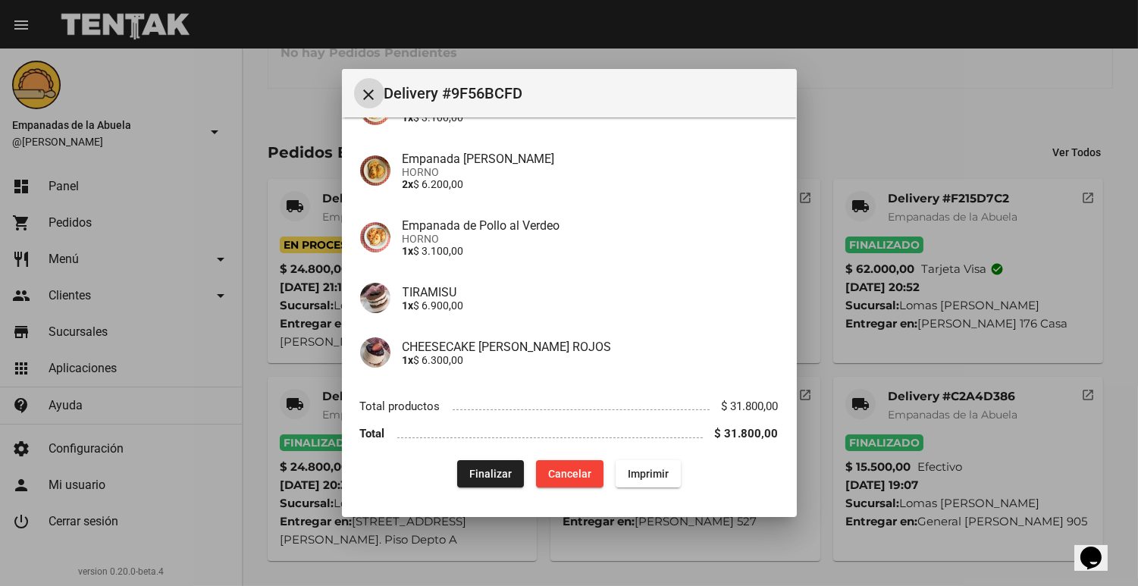
click at [373, 76] on mat-toolbar "close Delivery #9F56BCFD" at bounding box center [569, 93] width 455 height 49
click at [373, 93] on mat-icon "close" at bounding box center [369, 95] width 18 height 18
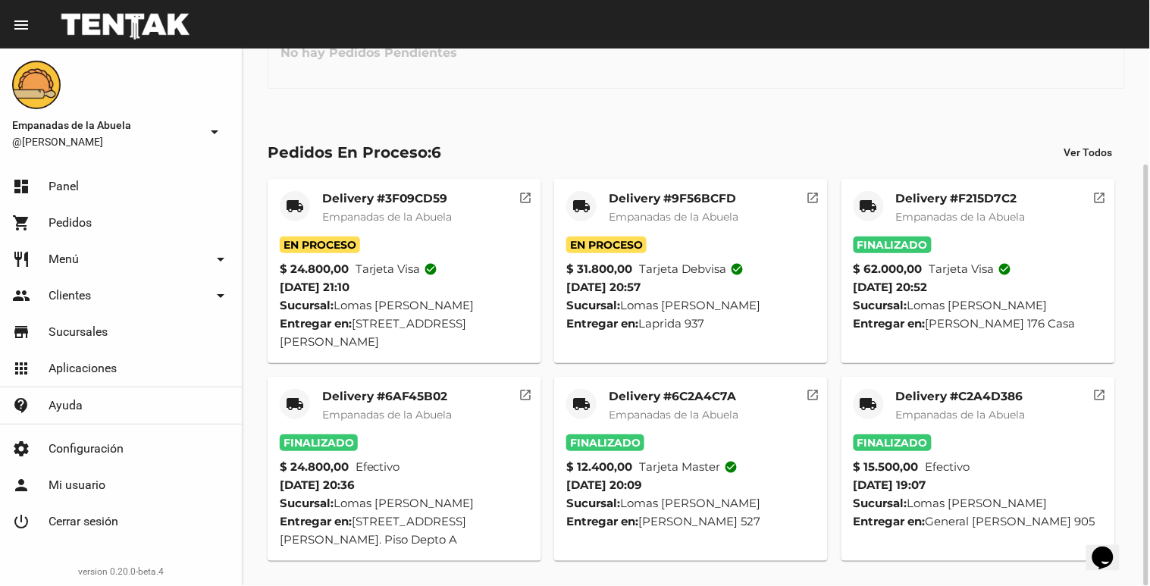
click at [380, 422] on div "Delivery #6AF45B02 Empanadas de la Abuela" at bounding box center [387, 411] width 130 height 45
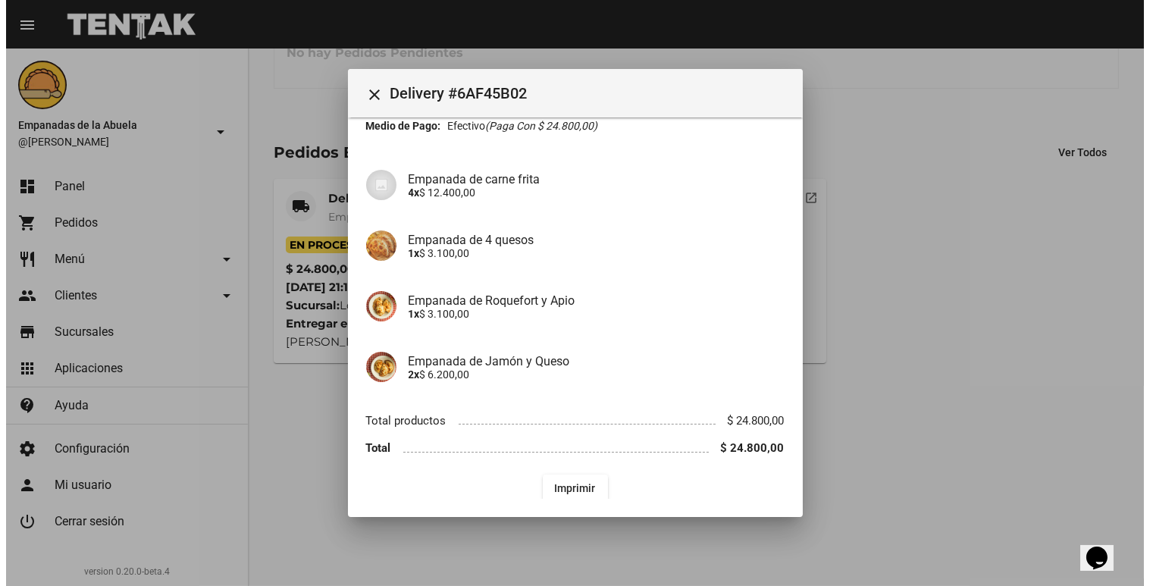
scroll to position [0, 0]
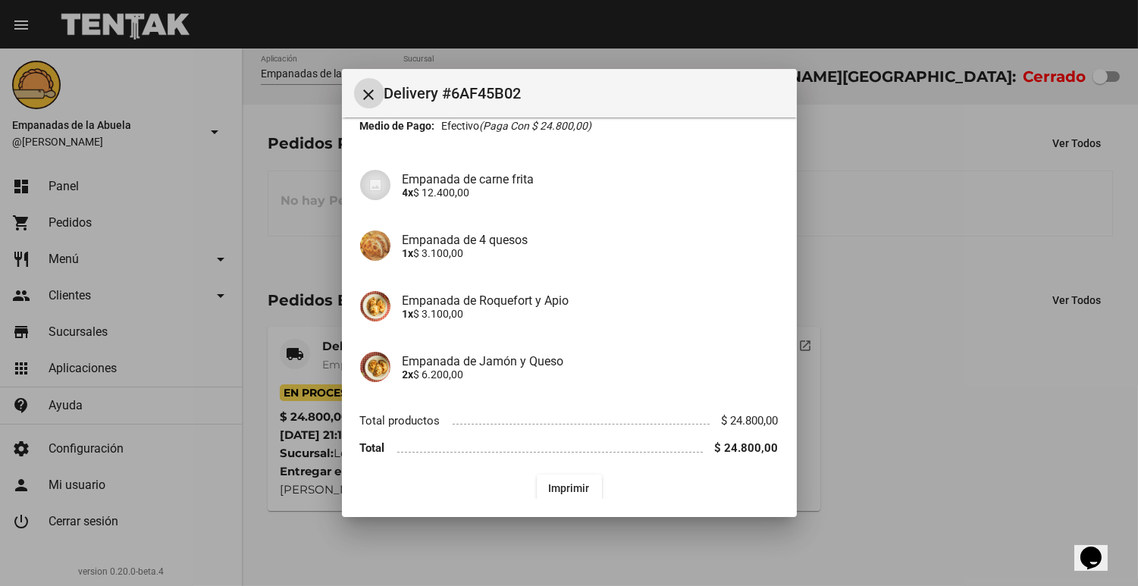
click at [879, 323] on div at bounding box center [569, 293] width 1138 height 586
